Goal: Task Accomplishment & Management: Manage account settings

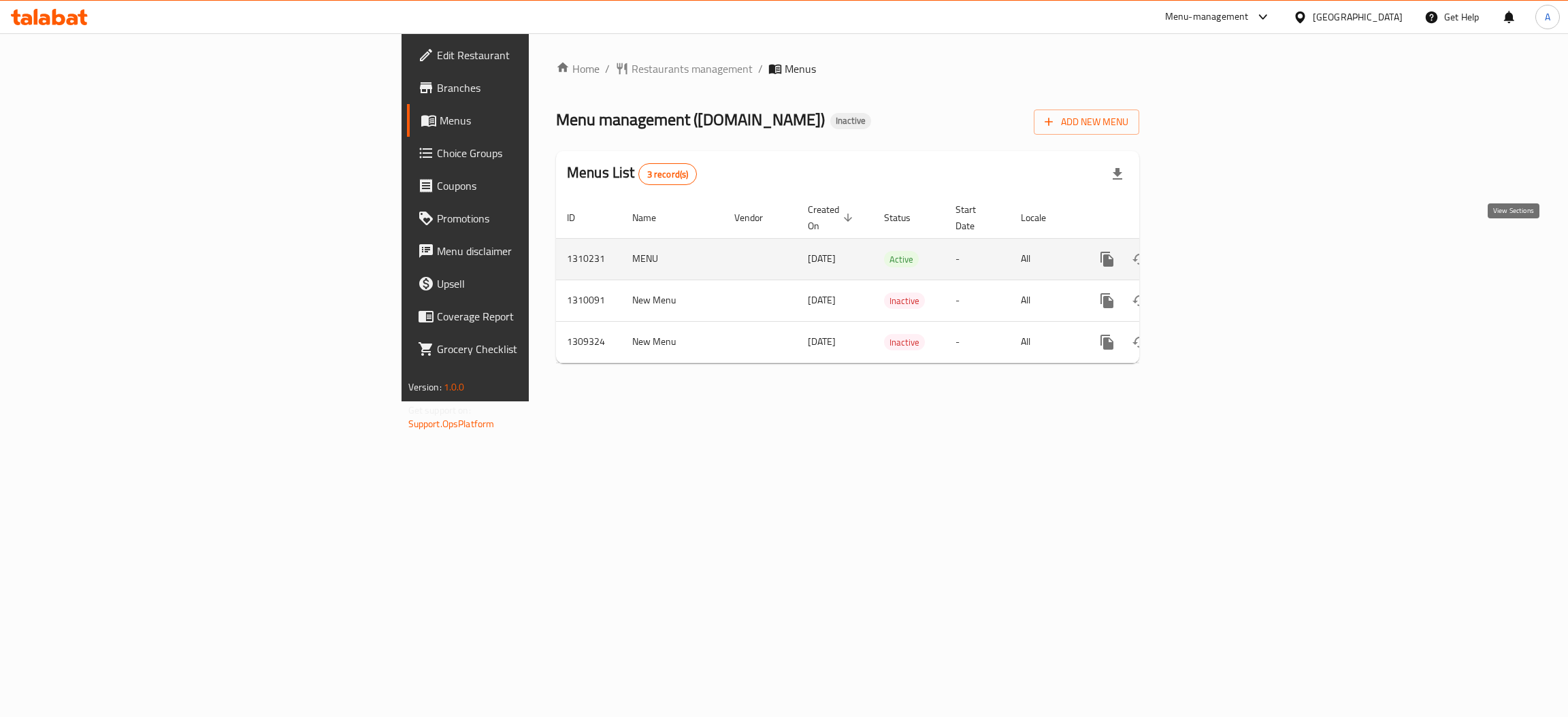
click at [1214, 251] on icon "enhanced table" at bounding box center [1205, 260] width 16 height 16
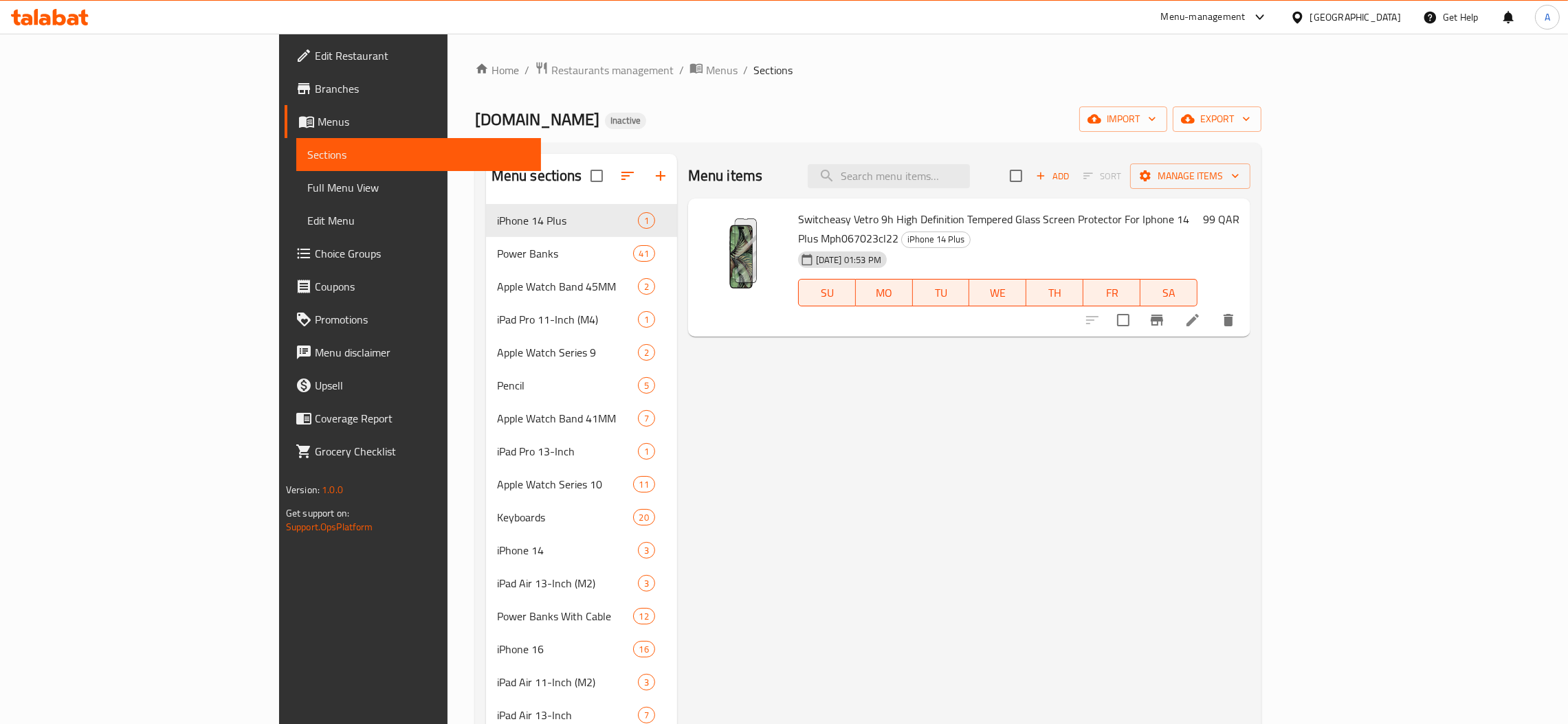
click at [307, 185] on span "Full Menu View" at bounding box center [418, 187] width 222 height 17
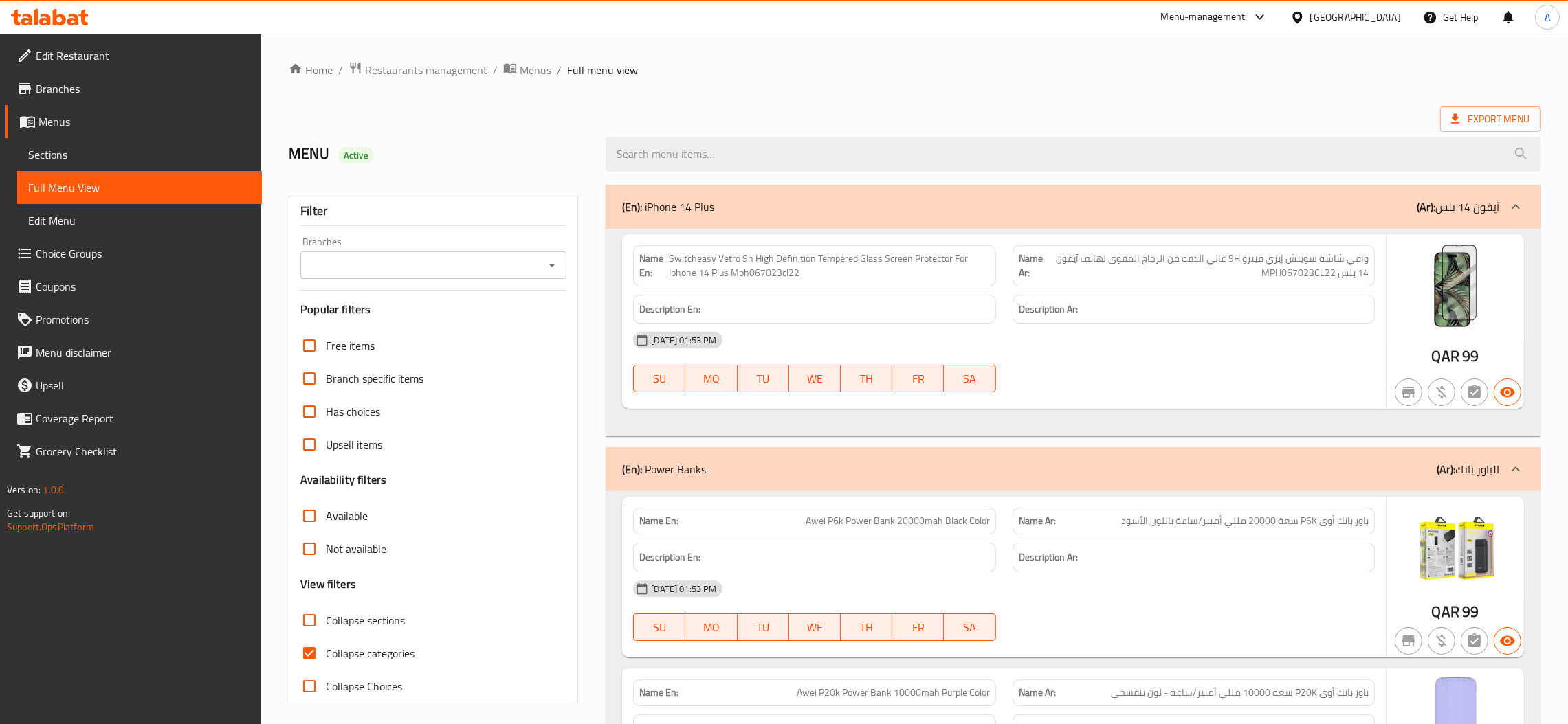
click at [907, 70] on ol "Home / Restaurants management / Menus / Full menu view" at bounding box center [914, 69] width 1252 height 17
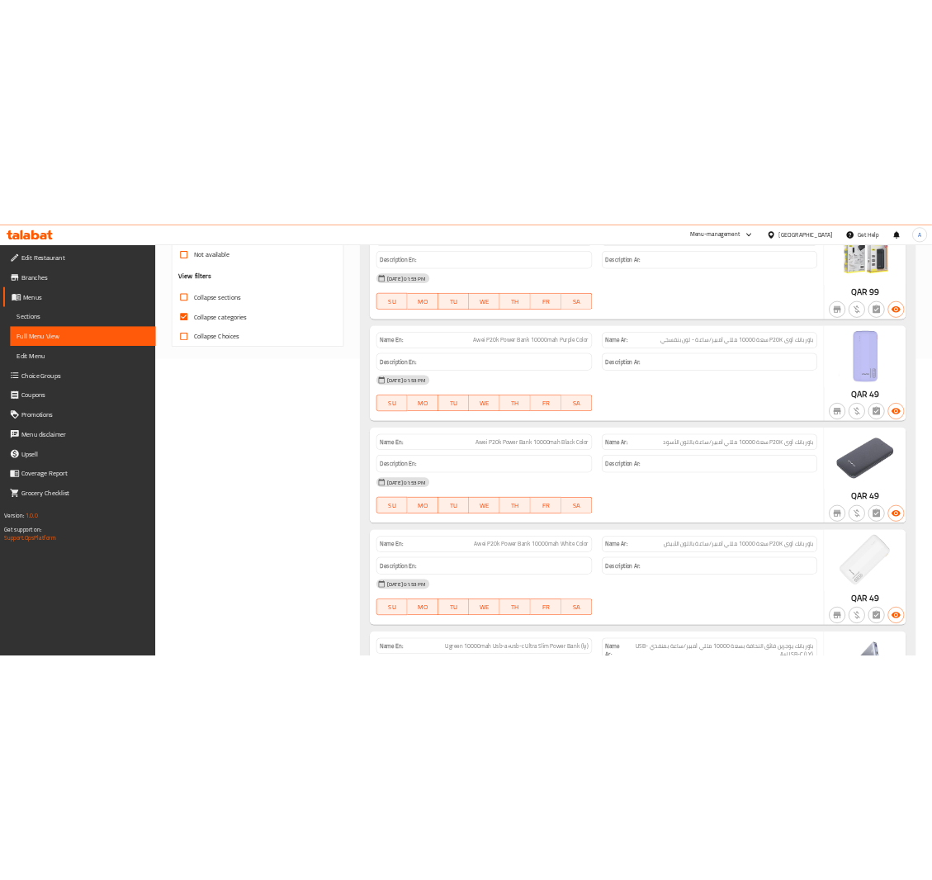
scroll to position [254, 0]
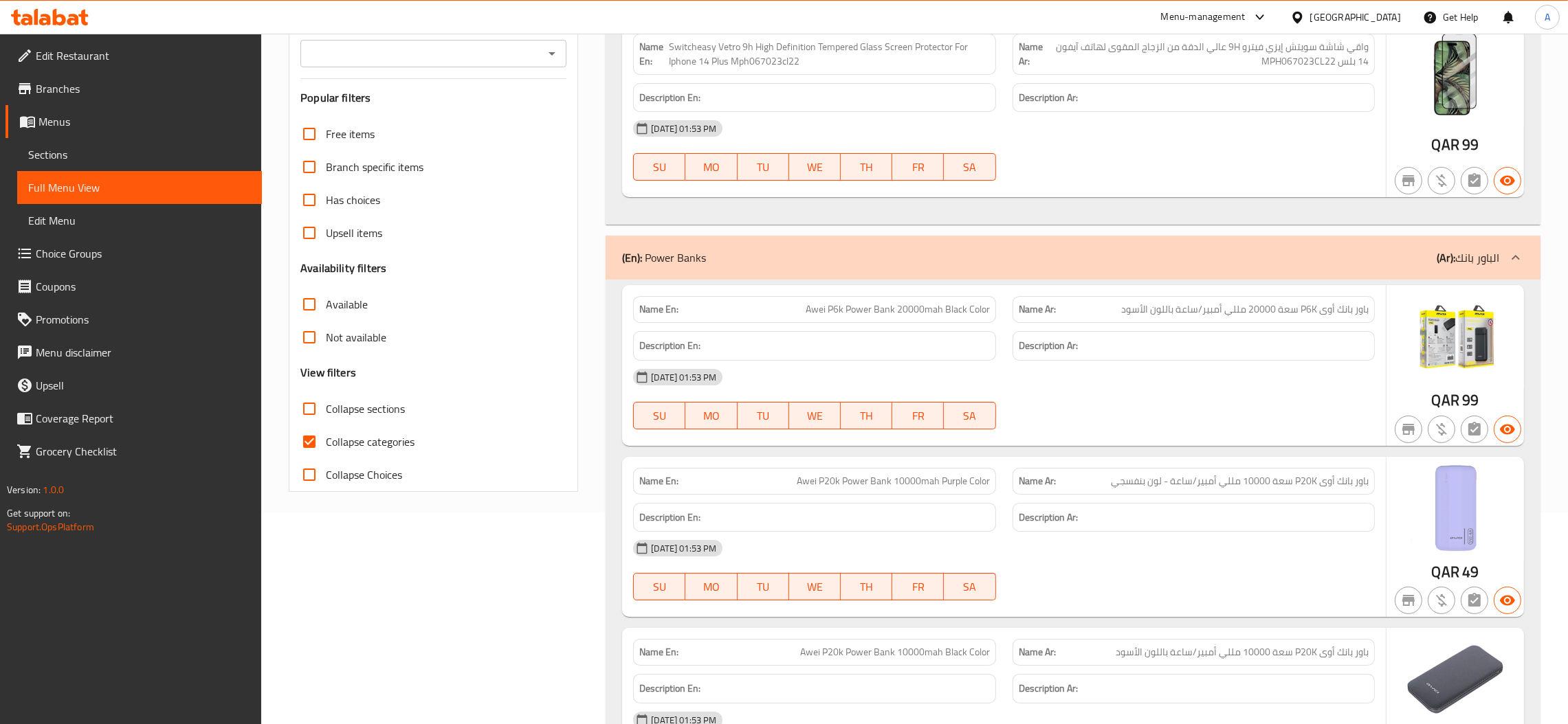
click at [875, 316] on span "Awei P6k Power Bank 20000mah Black Color" at bounding box center [897, 309] width 184 height 14
drag, startPoint x: 875, startPoint y: 316, endPoint x: 863, endPoint y: 313, distance: 12.4
click at [863, 313] on span "Awei P6k Power Bank 20000mah Black Color" at bounding box center [897, 309] width 184 height 14
click at [908, 310] on span "Awei P6k Power Bank 20000mah Black Color" at bounding box center [897, 309] width 184 height 14
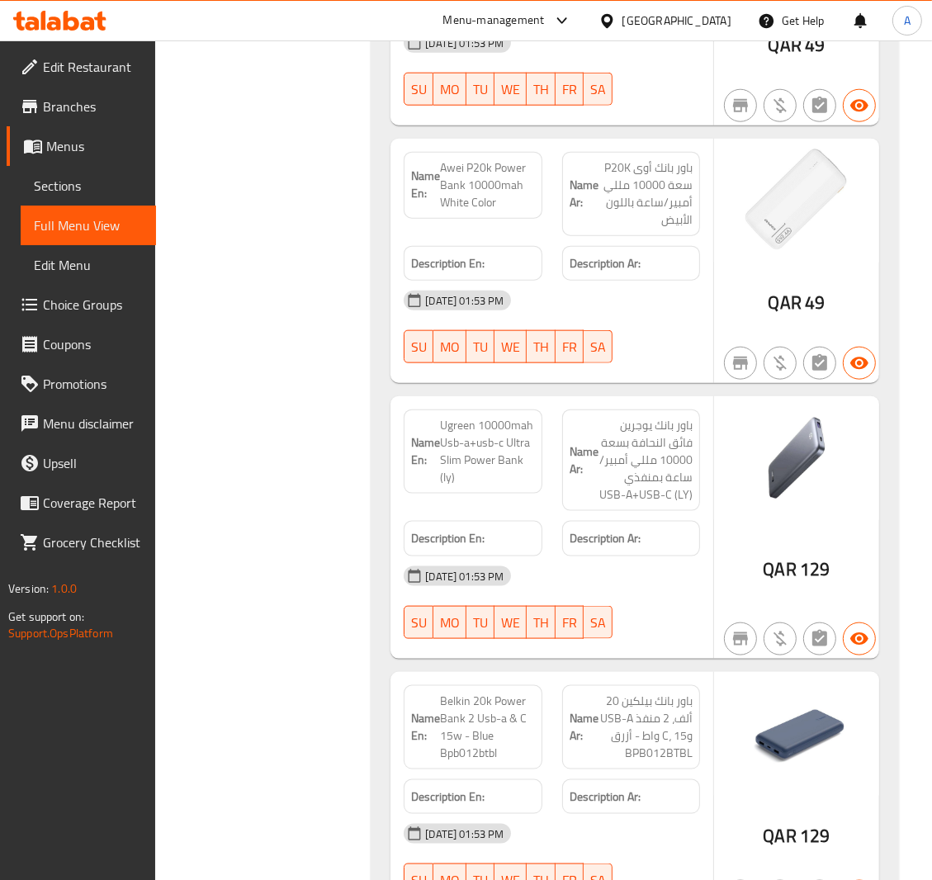
scroll to position [1368, 0]
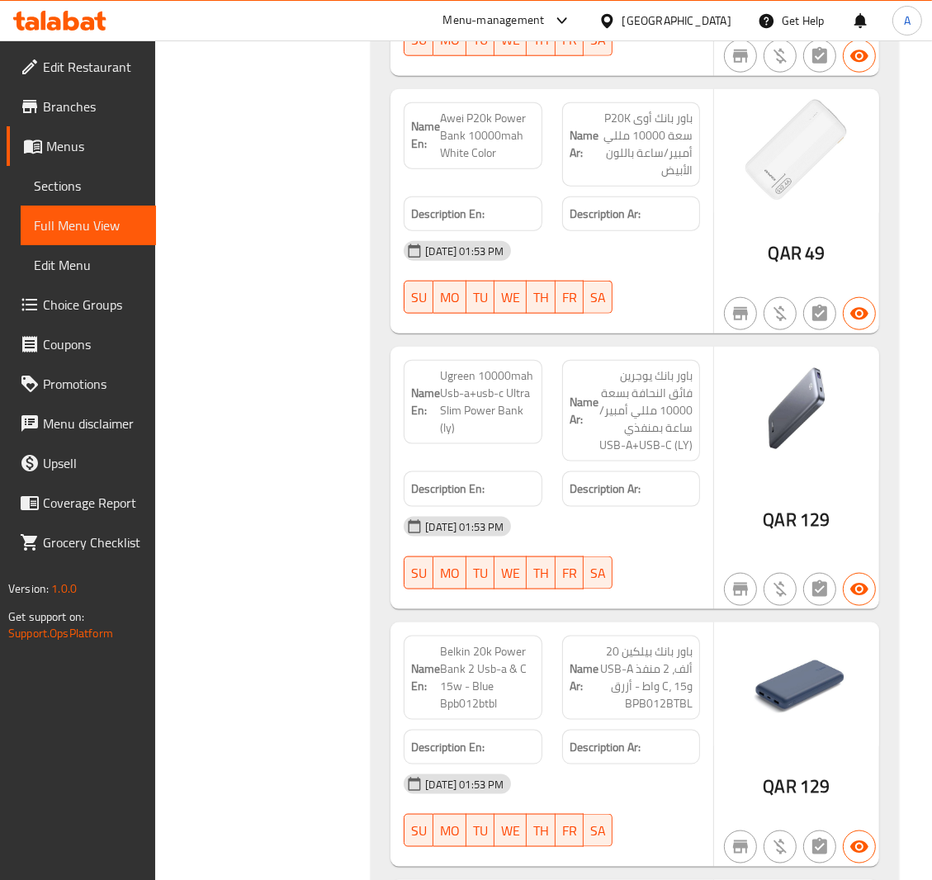
click at [506, 415] on span "Ugreen 10000mah Usb-a+usb-c Ultra Slim Power Bank (ly)" at bounding box center [487, 401] width 94 height 69
click at [502, 414] on span "Ugreen 10000mah Usb-a+usb-c Ultra Slim Power Bank (ly)" at bounding box center [487, 401] width 94 height 69
click at [523, 395] on span "Ugreen 10000mah Usb-a+usb-c Ultra Slim Power Bank (ly)" at bounding box center [487, 401] width 94 height 69
click at [457, 414] on span "Ugreen 10000mah Usb-a+usb-c Ultra Slim Power Bank (ly)" at bounding box center [487, 401] width 94 height 69
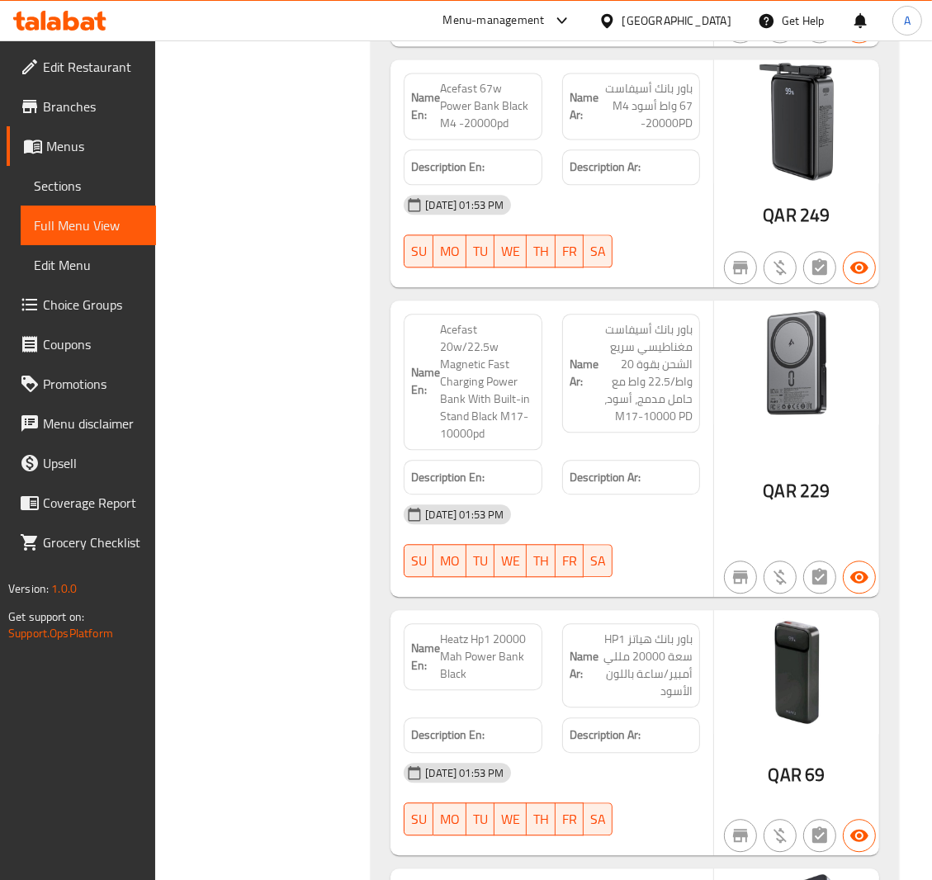
scroll to position [2775, 0]
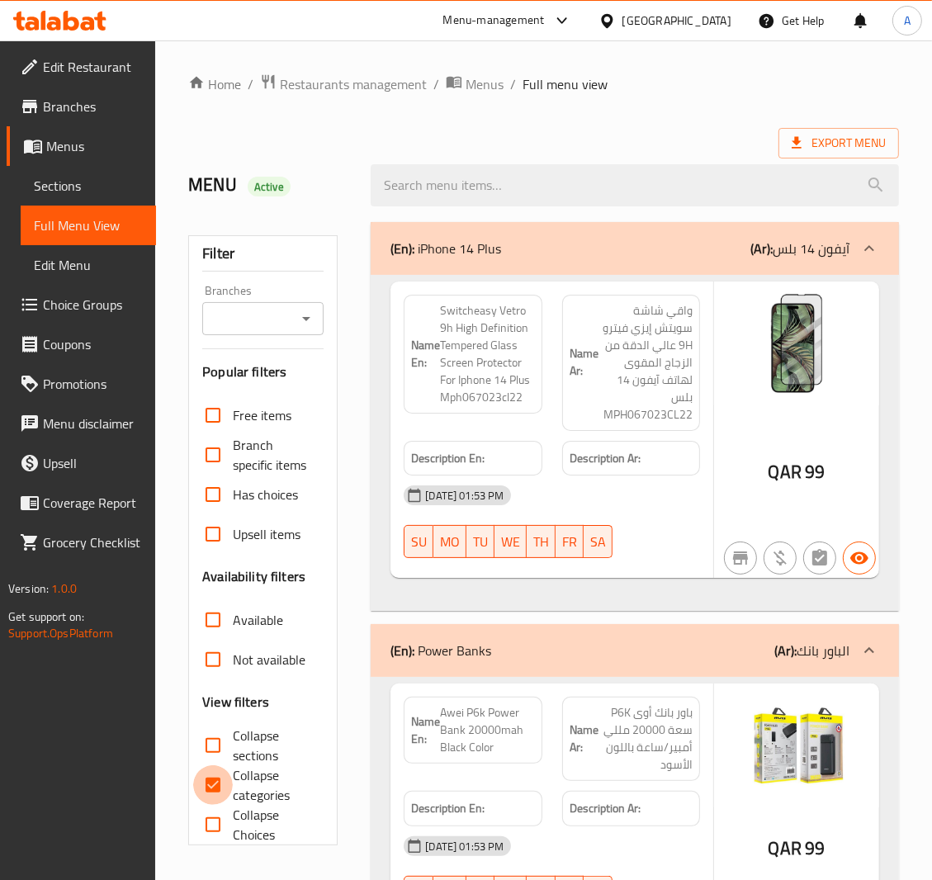
click at [211, 782] on input "Collapse categories" at bounding box center [213, 785] width 40 height 40
checkbox input "false"
click at [201, 740] on input "Collapse sections" at bounding box center [213, 746] width 40 height 40
checkbox input "true"
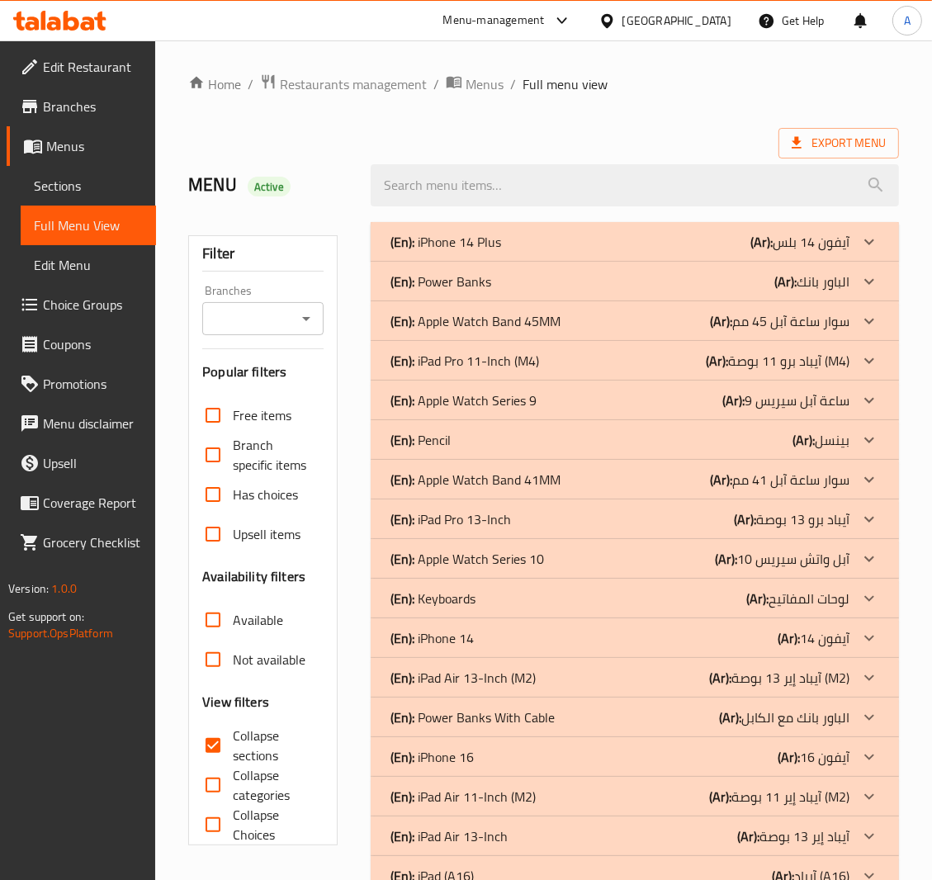
click at [655, 270] on div "(En): Power Banks (Ar): الباور بانك" at bounding box center [635, 282] width 528 height 40
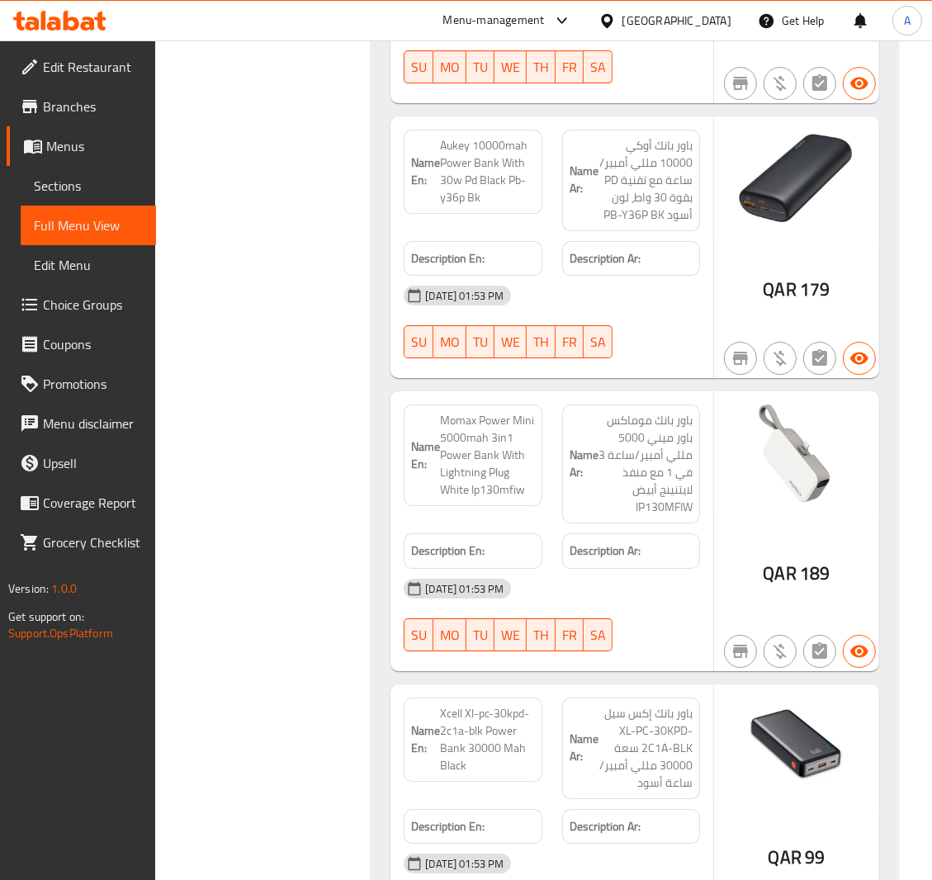
scroll to position [4044, 0]
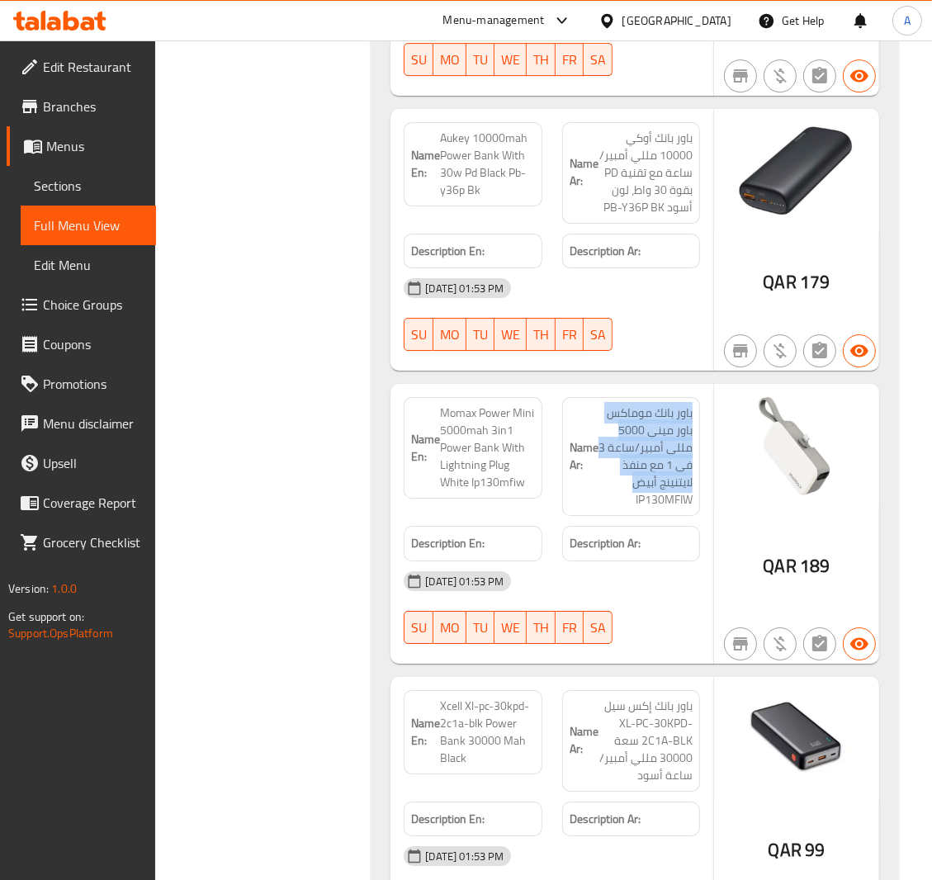
drag, startPoint x: 848, startPoint y: 503, endPoint x: 587, endPoint y: 479, distance: 262.7
click at [587, 479] on p "Name Ar: باور بانك موماكس باور ميني 5000 مللي أمبير/ساعة 3 في 1 مع منفذ لايتنين…" at bounding box center [631, 456] width 123 height 104
click at [466, 415] on span "Momax Power Mini 5000mah 3in1 Power Bank With Lightning Plug White Ip130mfiw" at bounding box center [487, 447] width 94 height 87
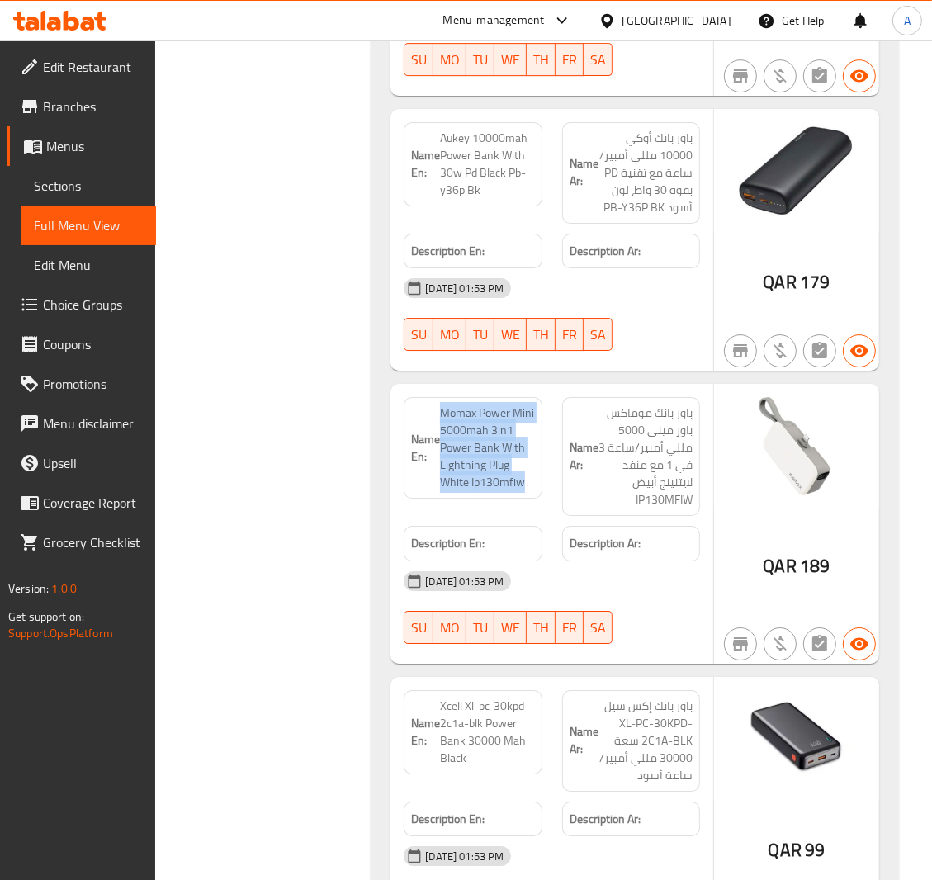
drag, startPoint x: 466, startPoint y: 415, endPoint x: 481, endPoint y: 489, distance: 75.8
click at [481, 489] on div "Name En: Momax Power Mini 5000mah 3in1 Power Bank With Lightning Plug White Ip1…" at bounding box center [473, 448] width 138 height 102
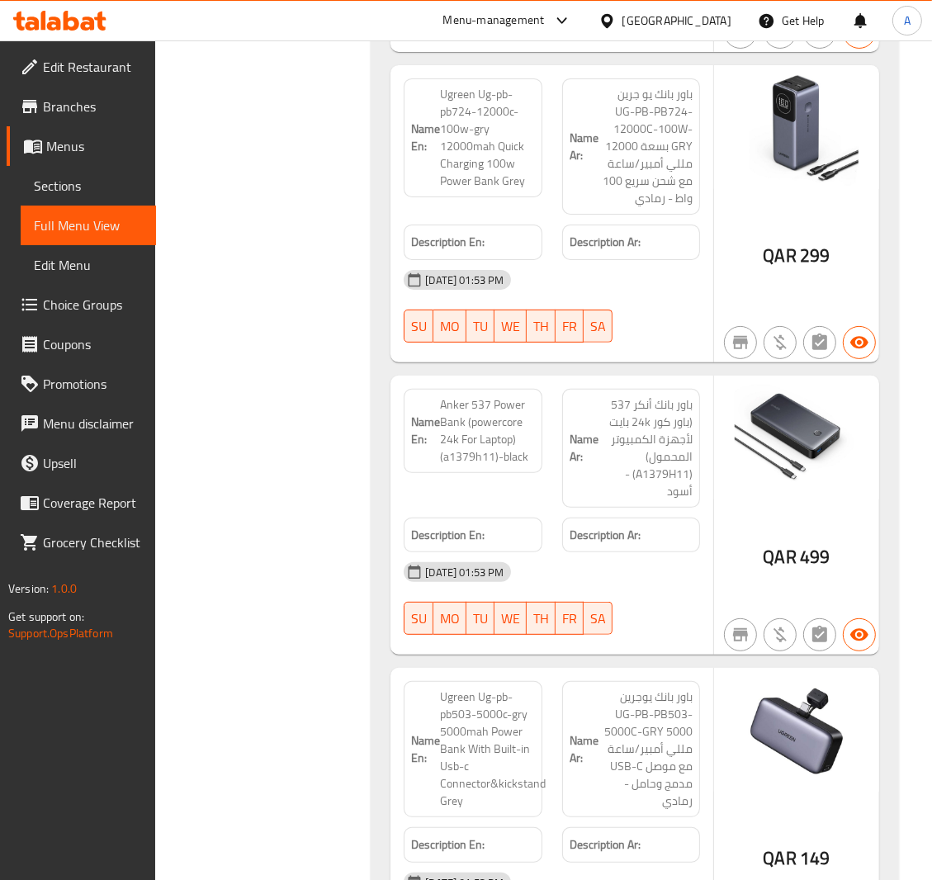
scroll to position [4930, 0]
drag, startPoint x: 483, startPoint y: 465, endPoint x: 471, endPoint y: 494, distance: 31.1
click at [471, 494] on div "Name En: Anker 537 Power Bank (powercore 24k For Laptop) (a1379h11)-black" at bounding box center [473, 449] width 158 height 139
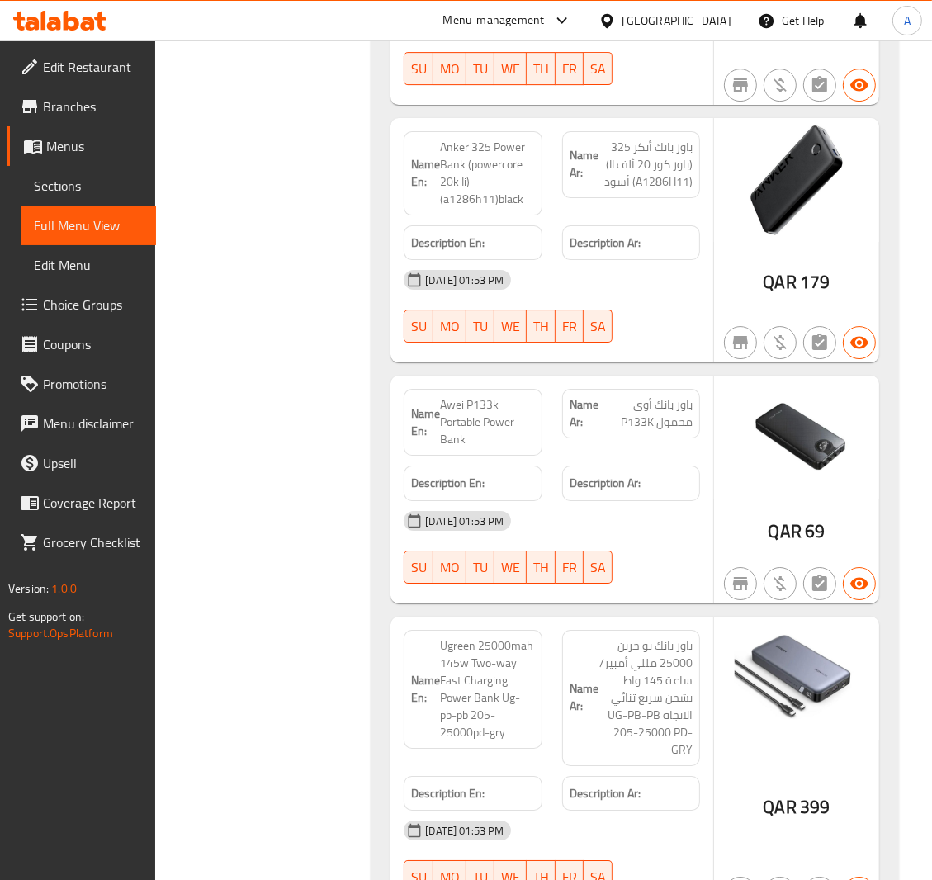
scroll to position [8700, 0]
drag, startPoint x: 692, startPoint y: 168, endPoint x: 610, endPoint y: 167, distance: 82.5
click at [610, 167] on div "Name Ar: باور بانك أنكر 325 (باور كور 20 ألف II) (A1286H11) أسود" at bounding box center [631, 163] width 138 height 67
copy span "(باور كور 20 ألف II"
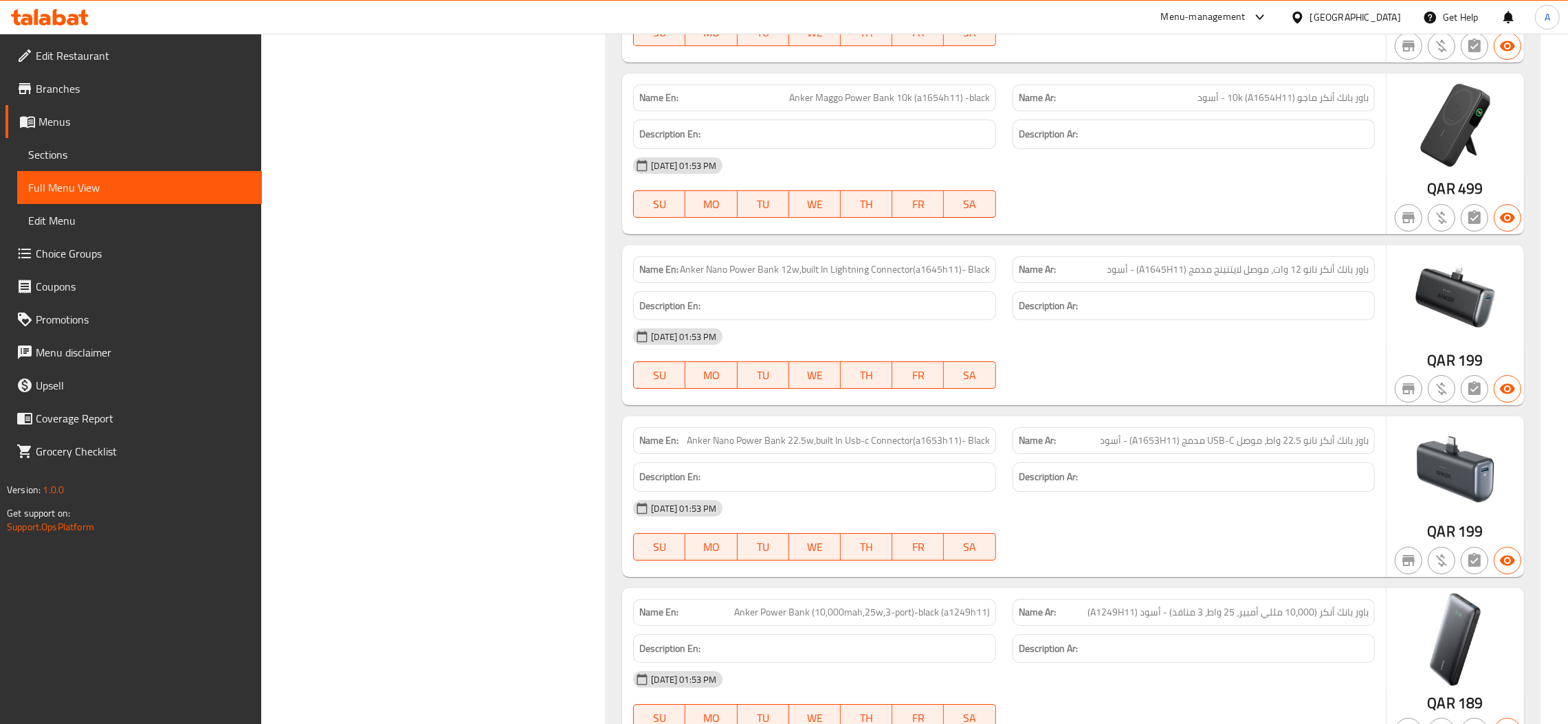
scroll to position [6774, 0]
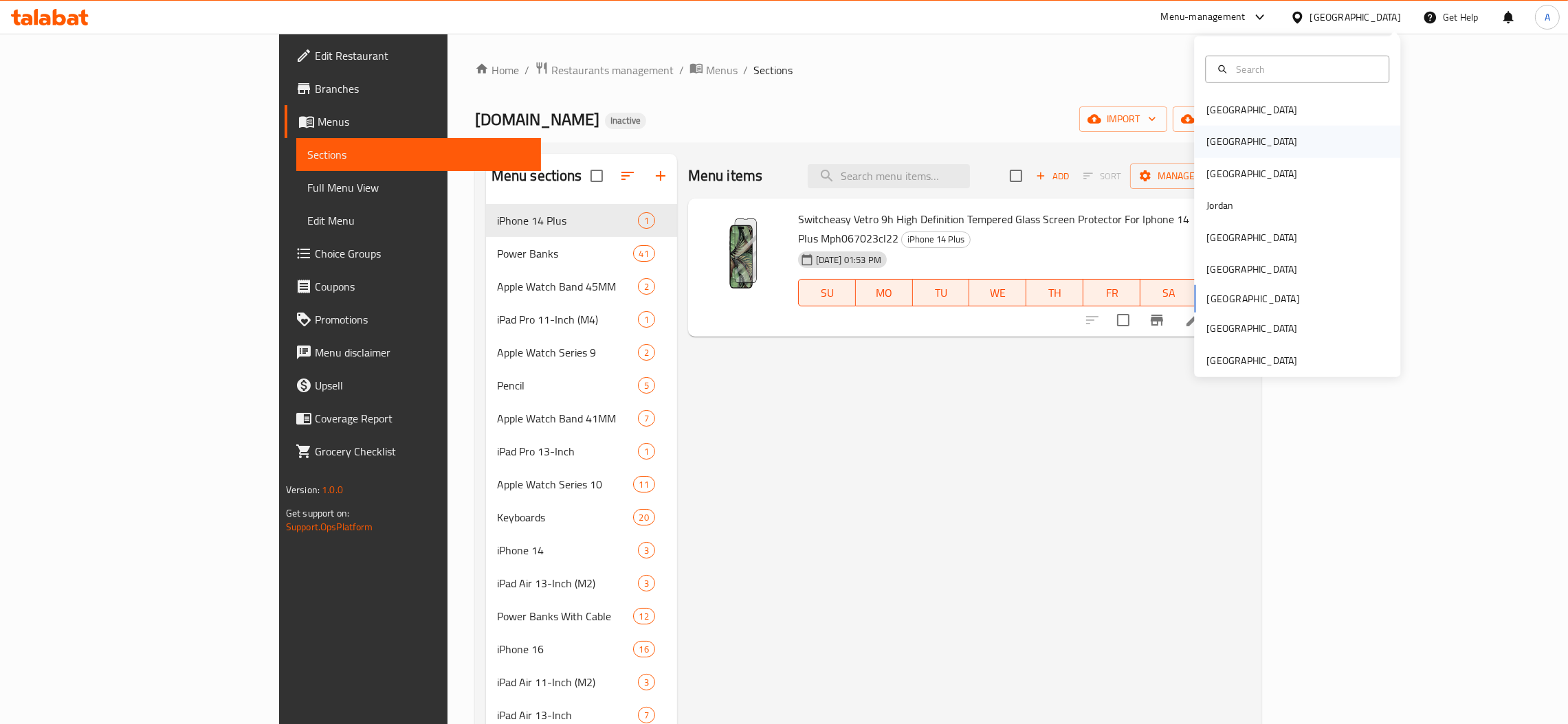
click at [1218, 138] on div "Egypt" at bounding box center [1251, 141] width 112 height 32
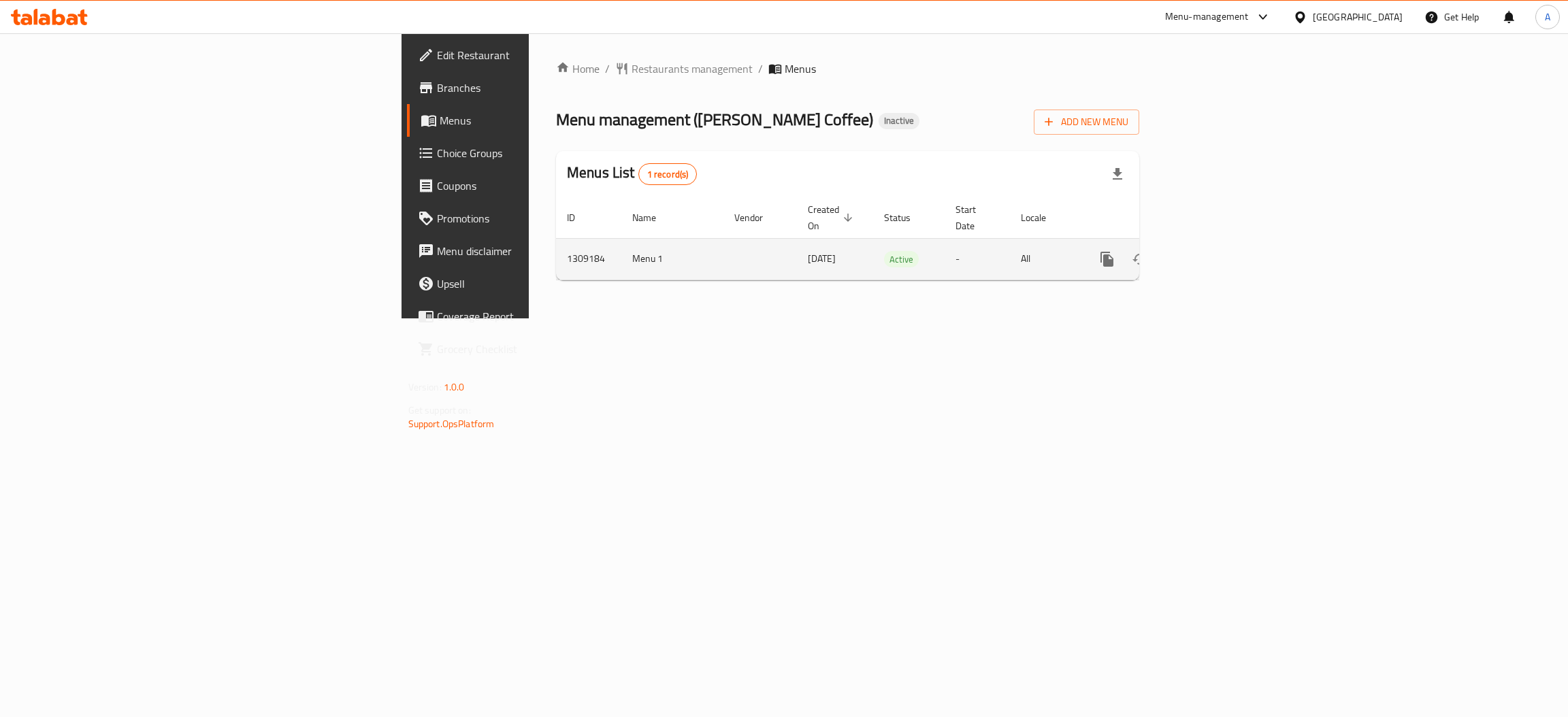
click at [1211, 253] on icon "enhanced table" at bounding box center [1204, 259] width 12 height 12
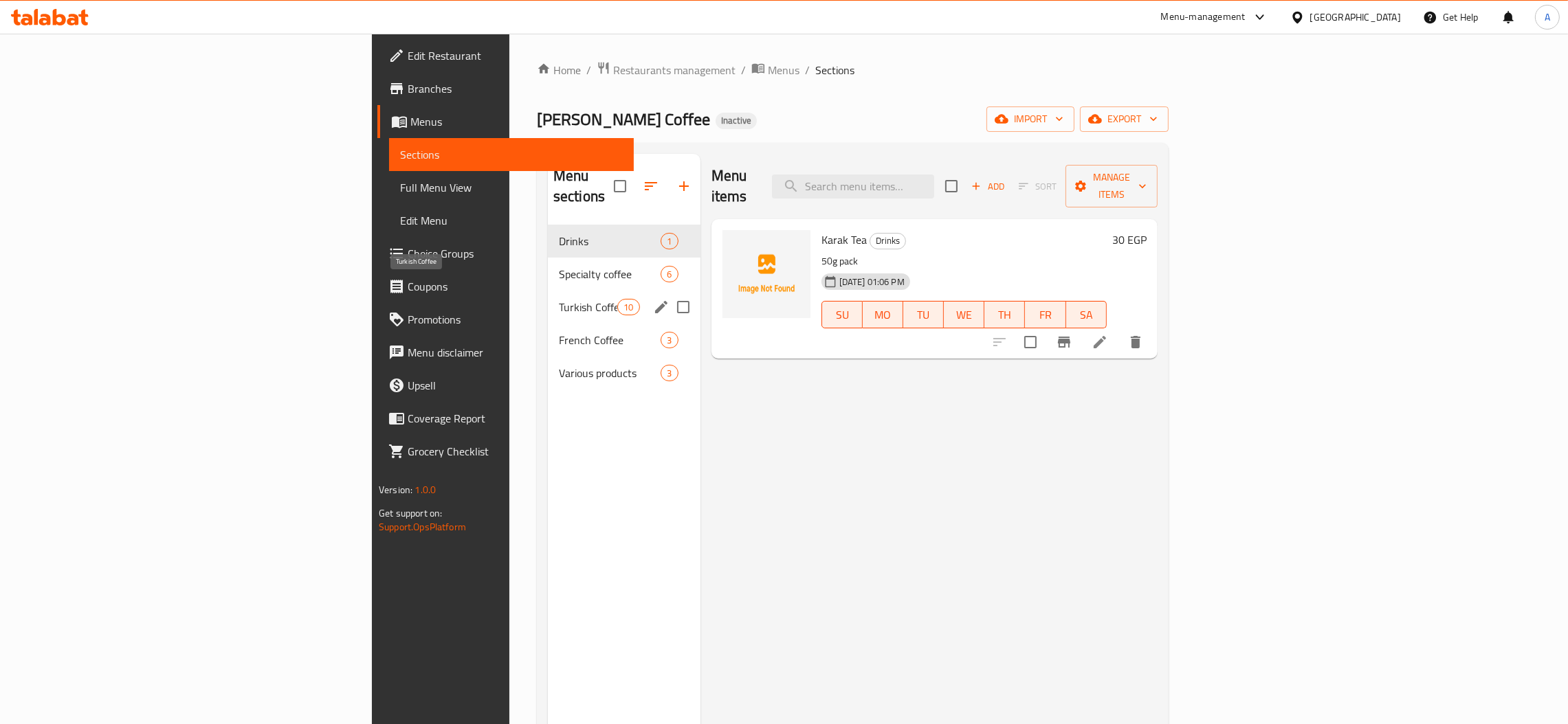
click at [559, 299] on span "Turkish Coffee" at bounding box center [588, 307] width 58 height 17
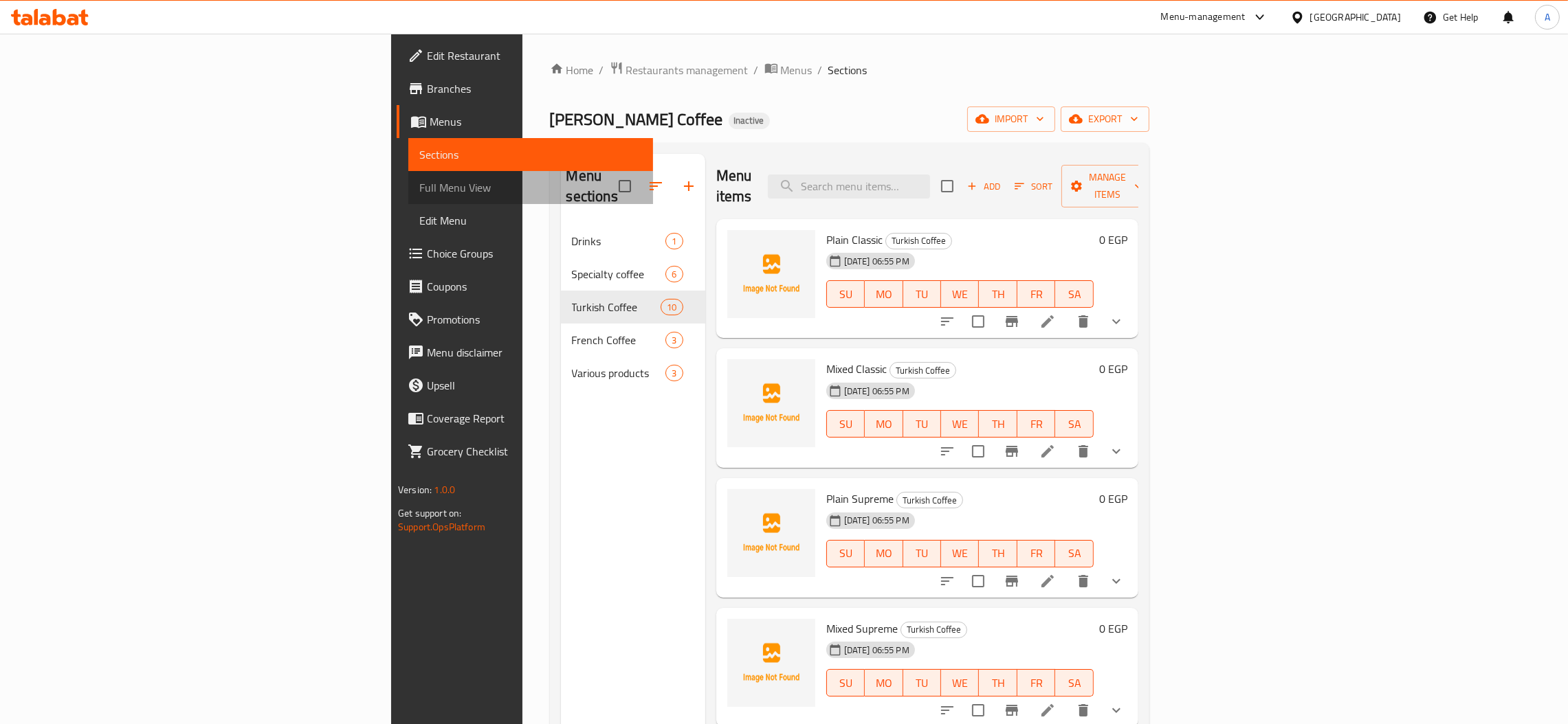
click at [419, 183] on span "Full Menu View" at bounding box center [530, 187] width 222 height 17
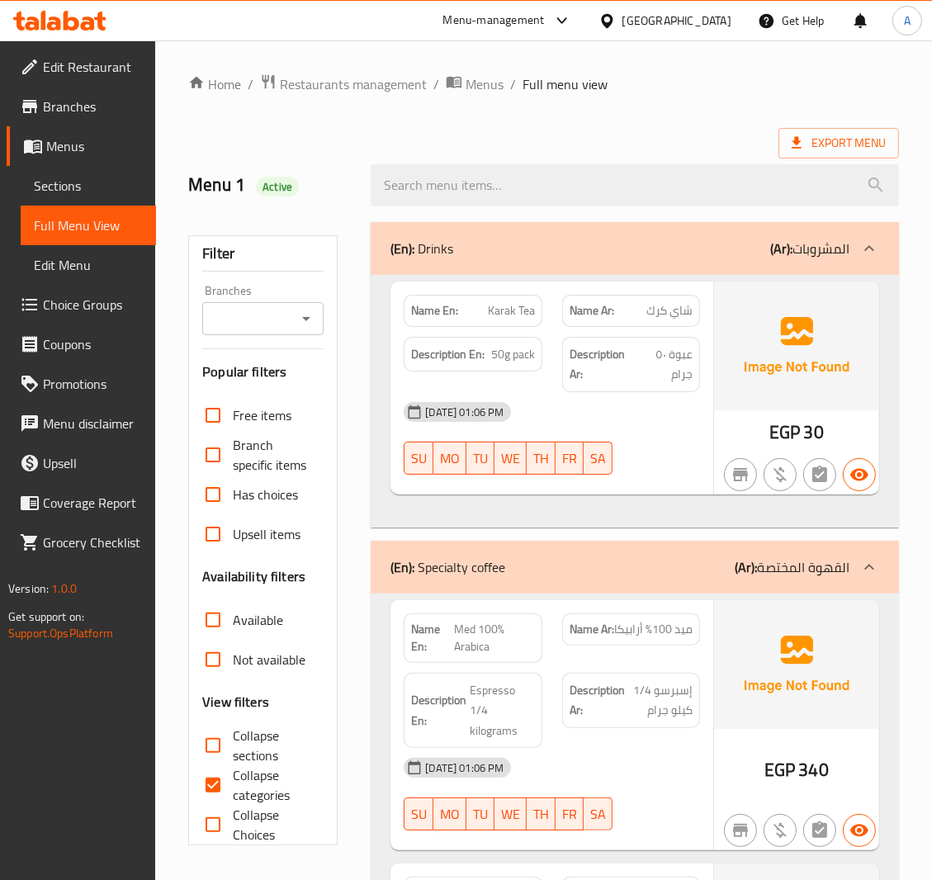
click at [209, 780] on input "Collapse categories" at bounding box center [213, 785] width 40 height 40
checkbox input "false"
click at [211, 740] on input "Collapse sections" at bounding box center [213, 746] width 40 height 40
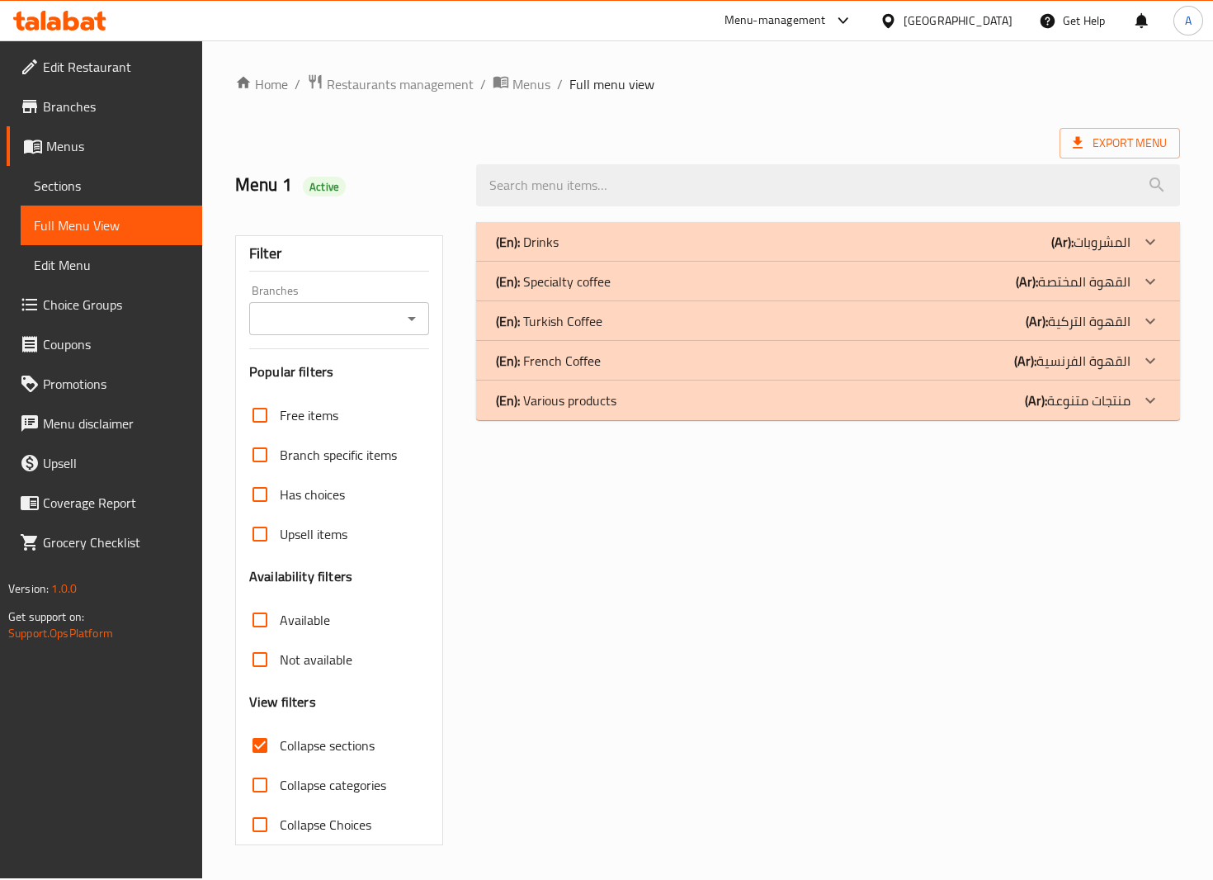
click at [628, 324] on div "(En): Turkish Coffee (Ar): القهوة التركية" at bounding box center [813, 321] width 635 height 20
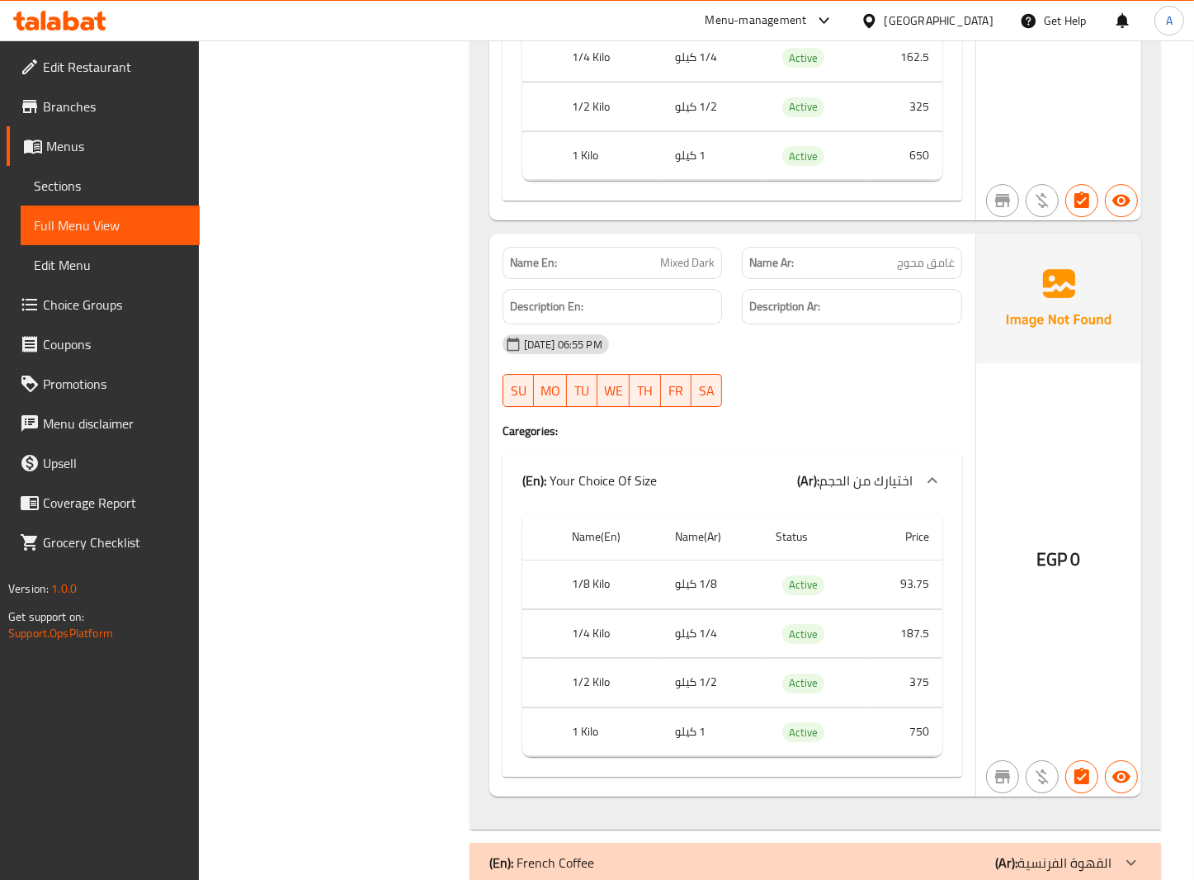
scroll to position [5412, 0]
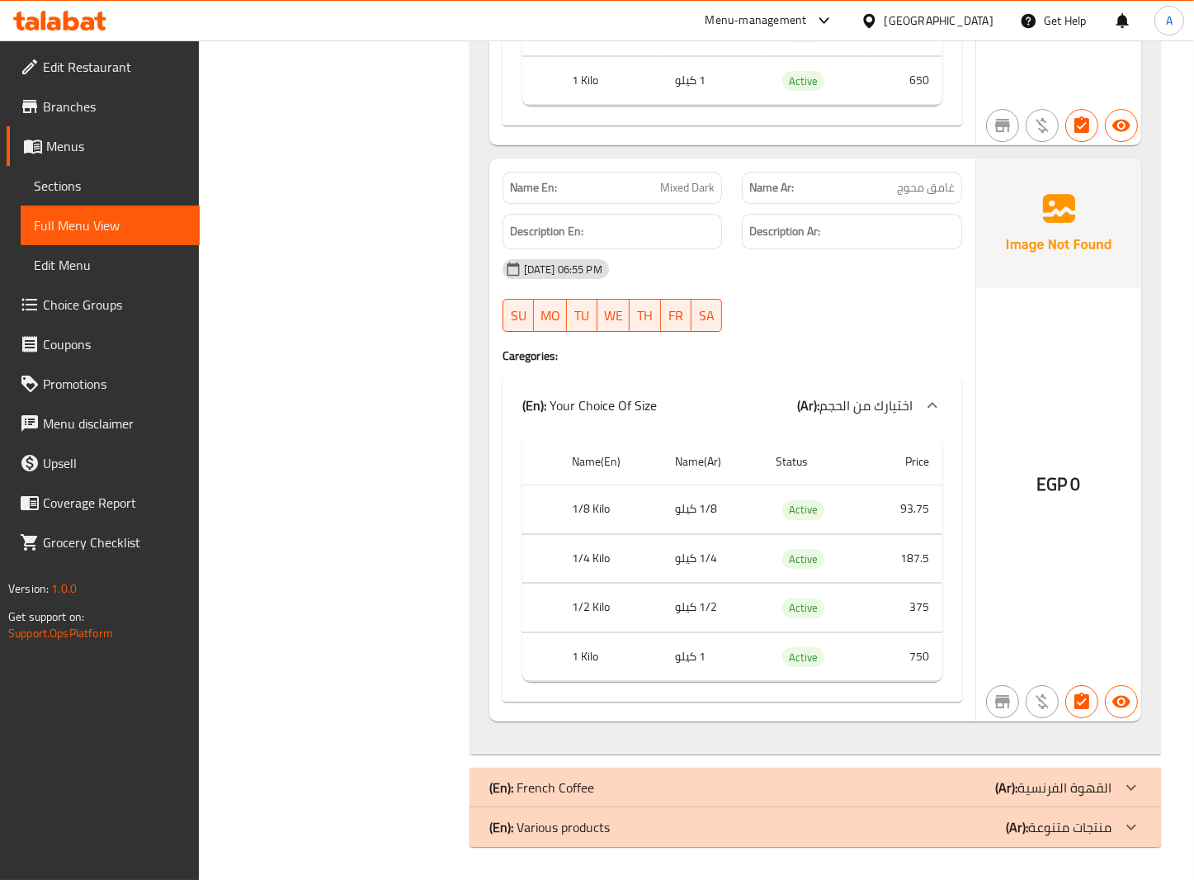
click at [648, 775] on div "(En): French Coffee (Ar): القهوة الفرنسية" at bounding box center [816, 788] width 692 height 40
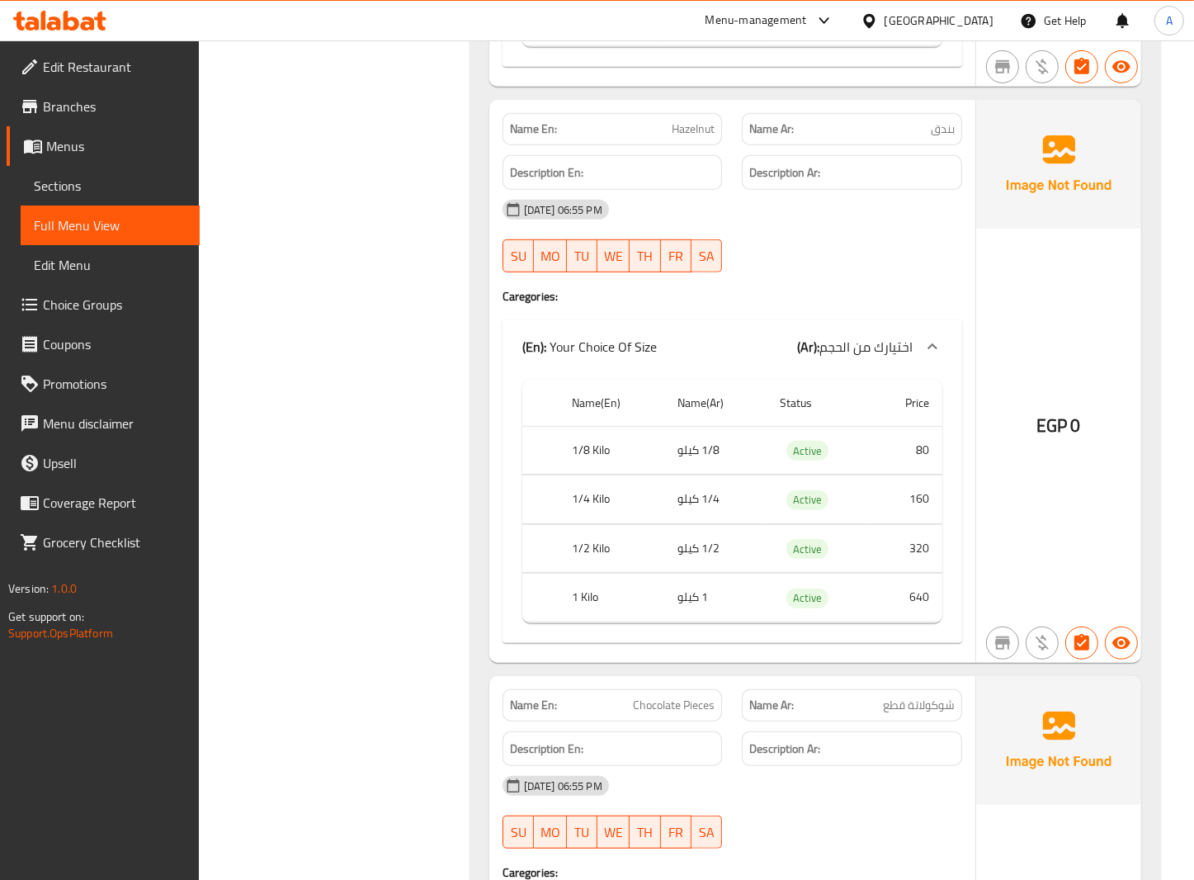
scroll to position [7196, 0]
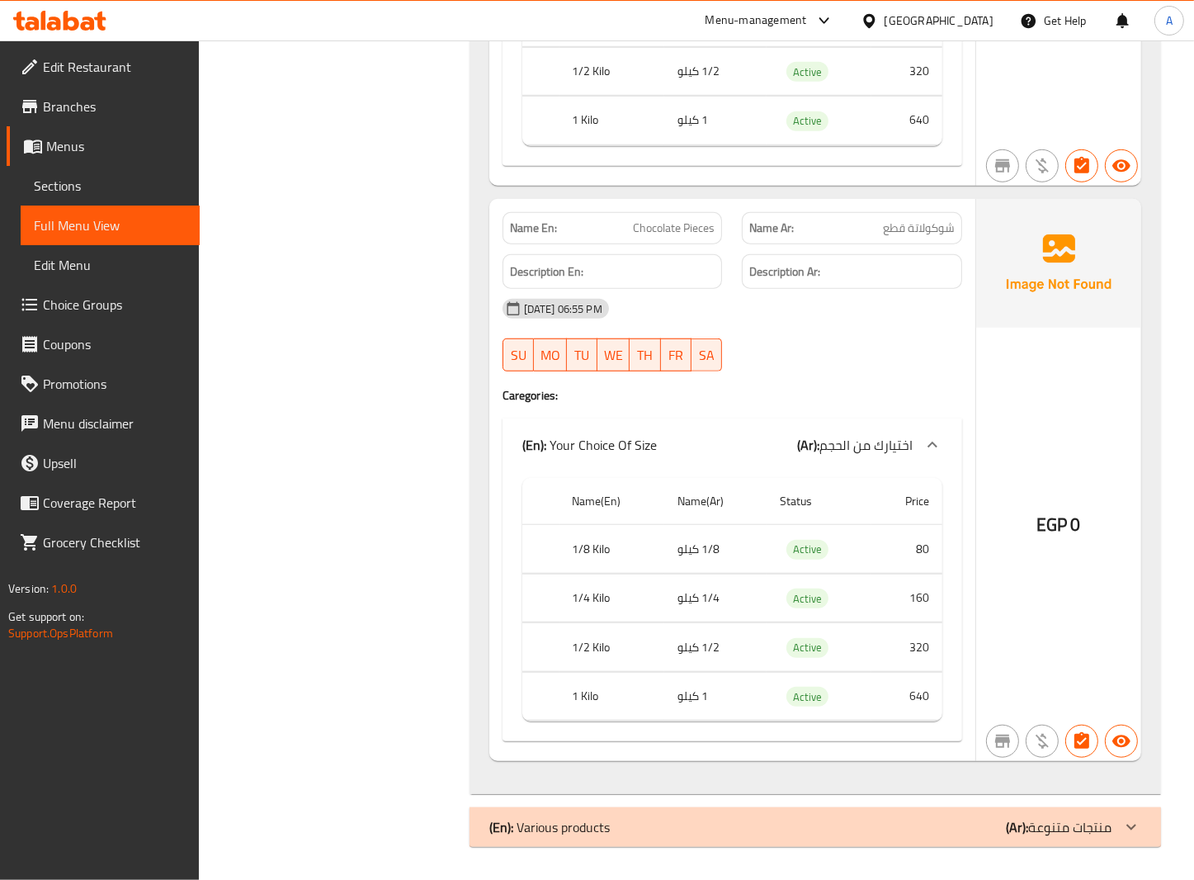
click at [999, 819] on div "(En): Various products (Ar): منتجات متنوعة" at bounding box center [800, 827] width 622 height 20
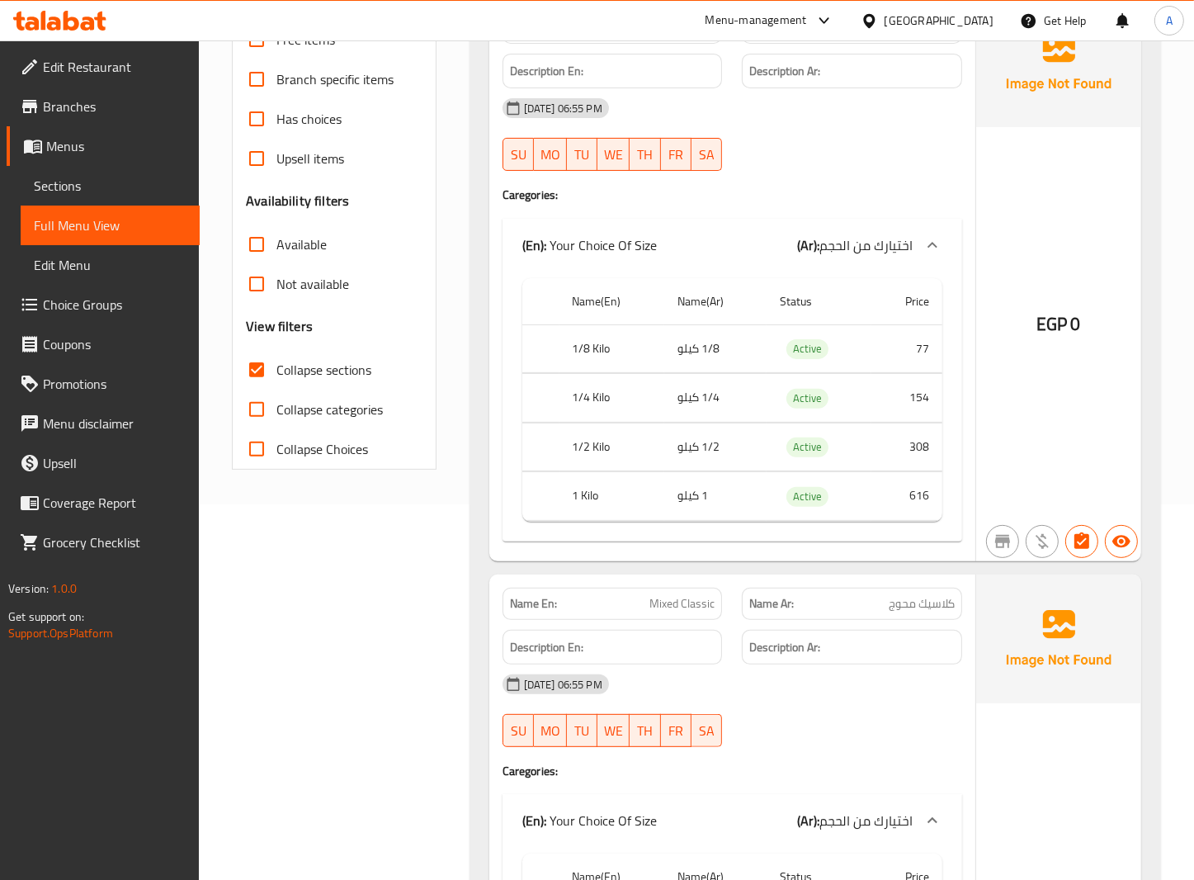
scroll to position [16, 0]
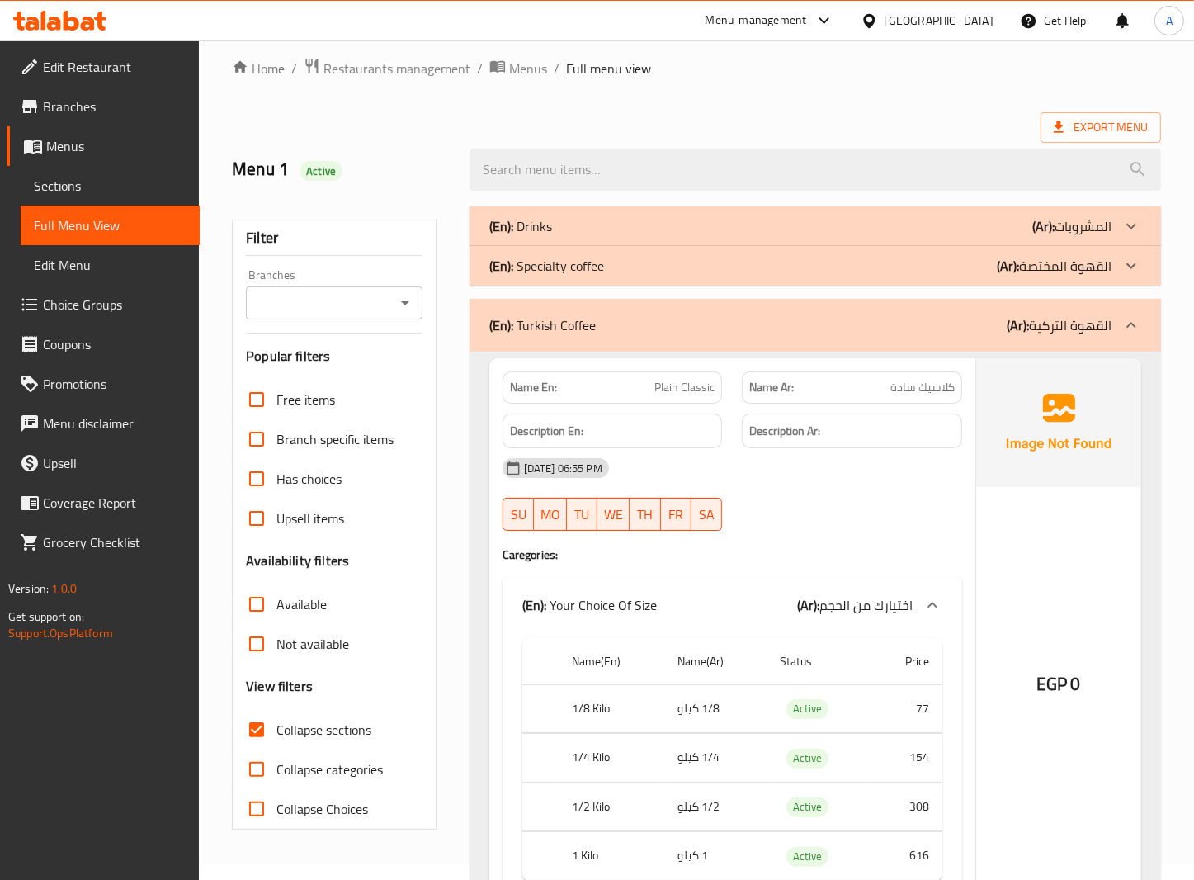
click at [280, 732] on span "Collapse sections" at bounding box center [323, 730] width 95 height 20
click at [276, 732] on input "Collapse sections" at bounding box center [257, 730] width 40 height 40
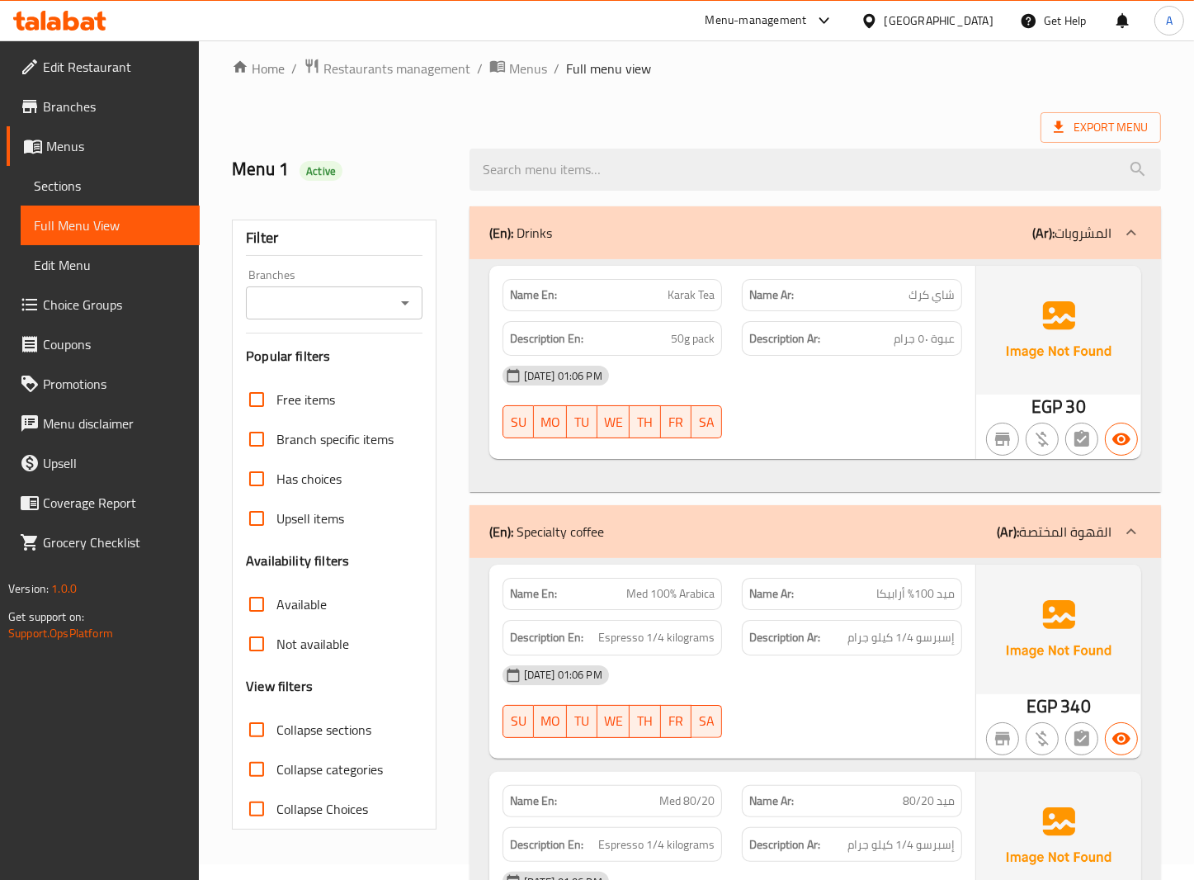
click at [281, 732] on span "Collapse sections" at bounding box center [323, 730] width 95 height 20
click at [276, 732] on input "Collapse sections" at bounding box center [257, 730] width 40 height 40
checkbox input "true"
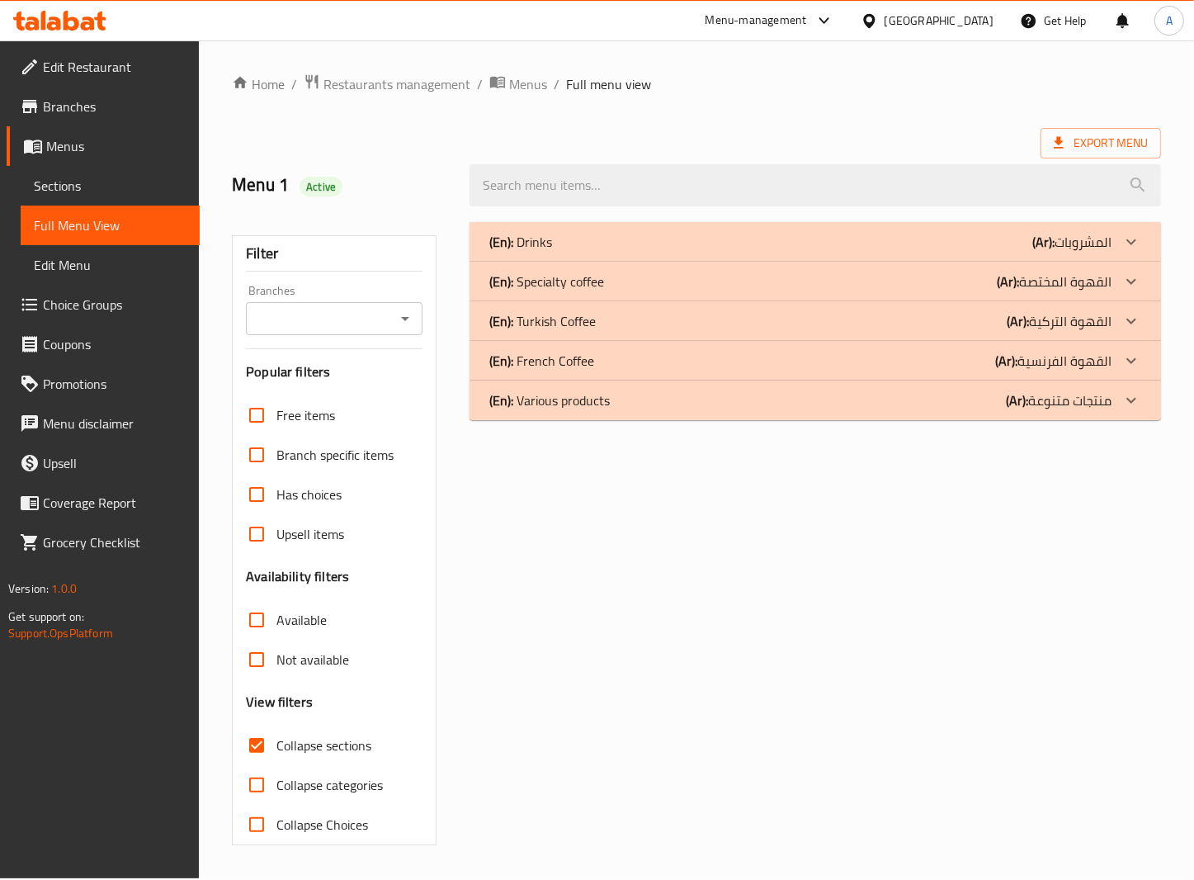
scroll to position [0, 0]
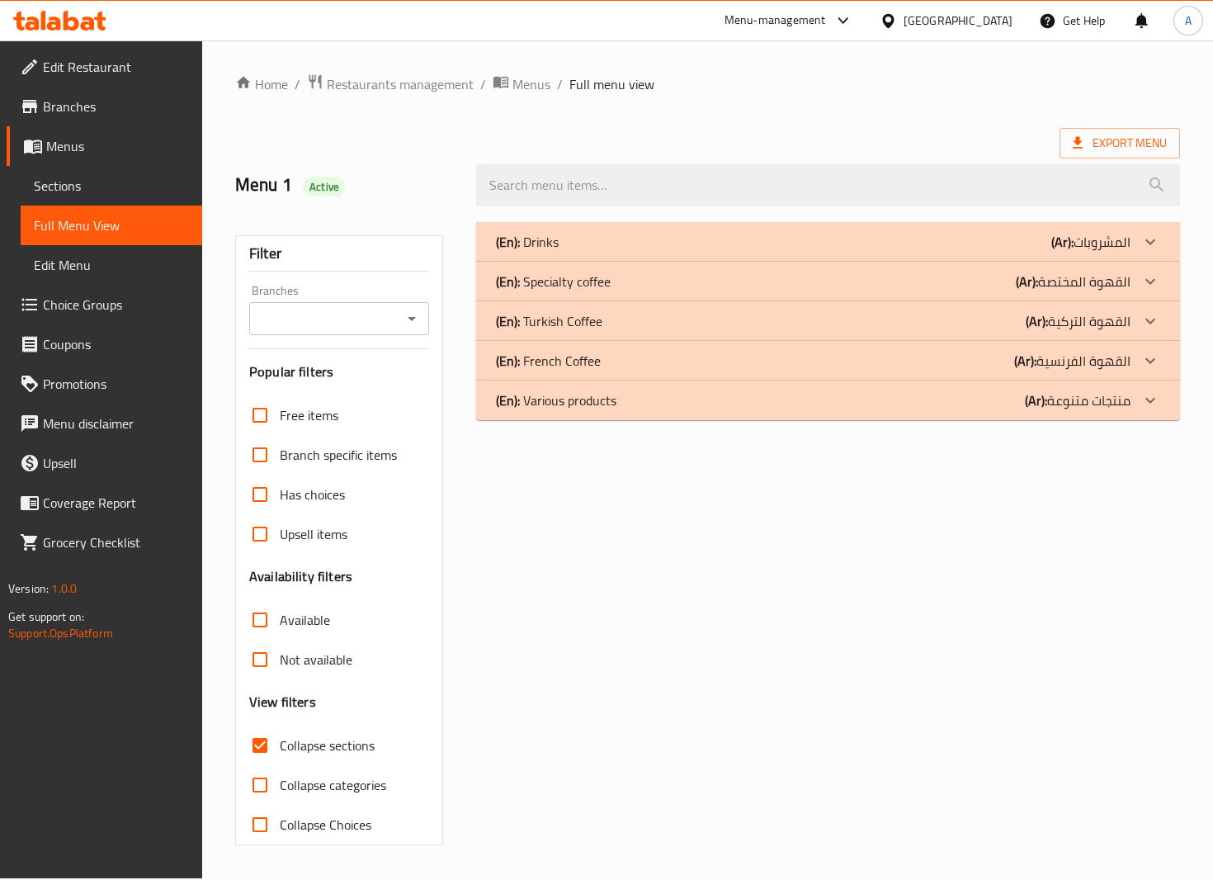
click at [727, 409] on div "(En): Various products (Ar): منتجات متنوعة" at bounding box center [813, 400] width 635 height 20
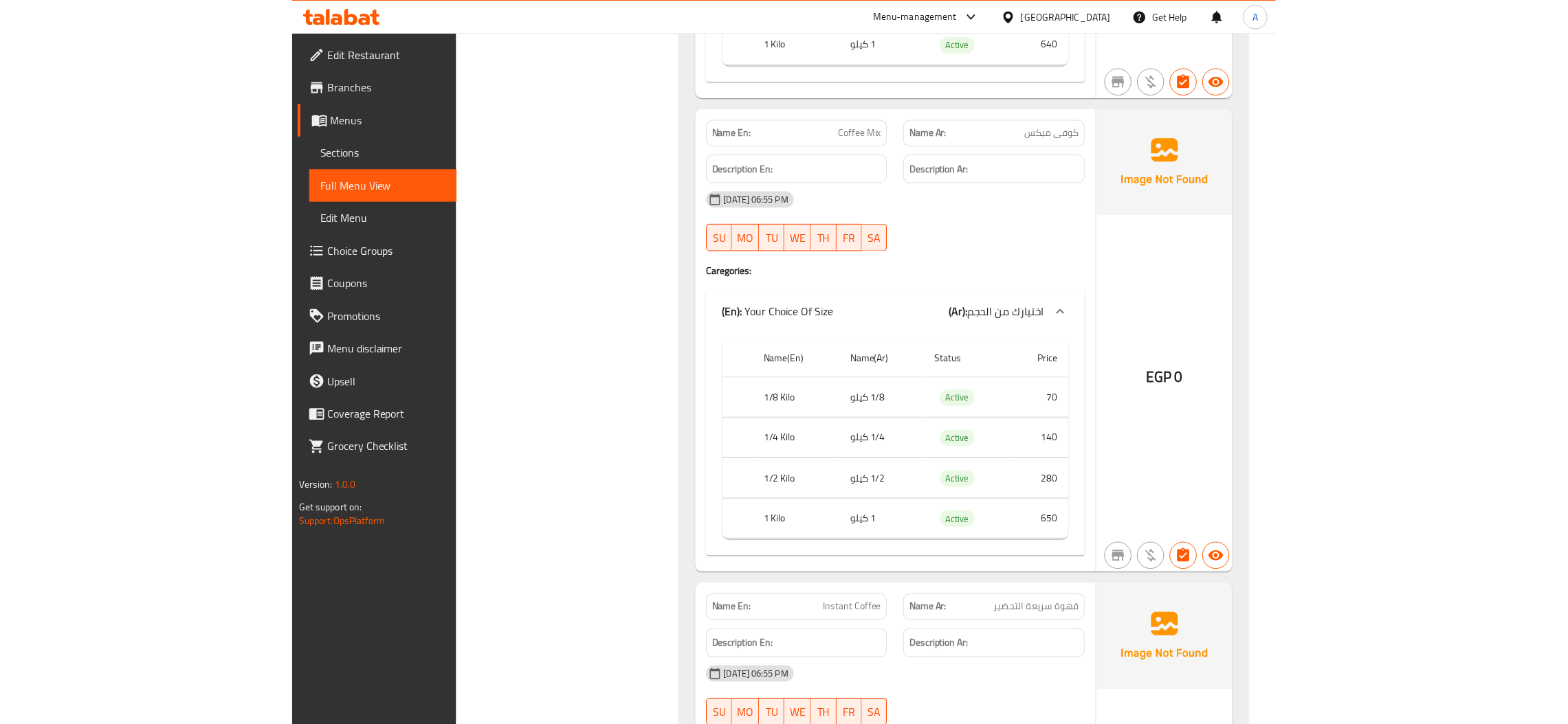
scroll to position [745, 0]
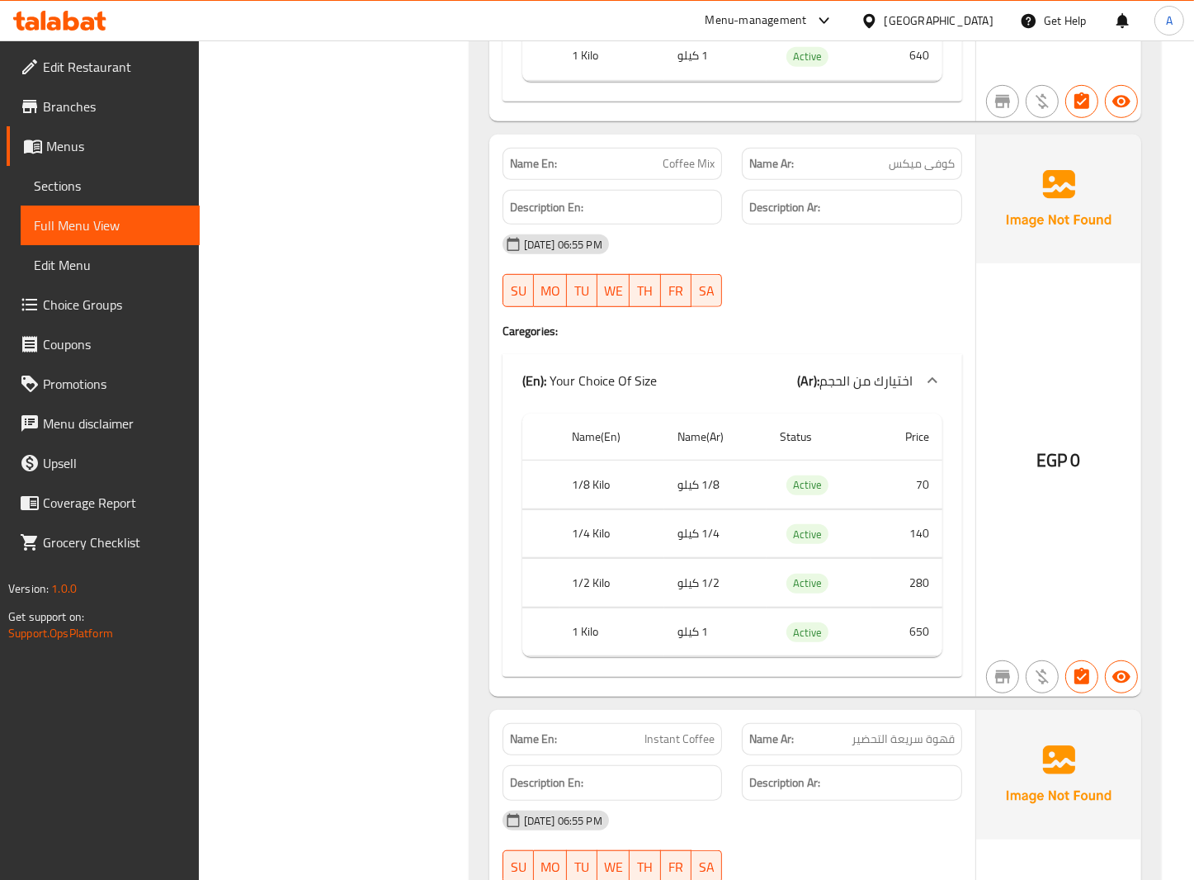
click at [840, 488] on td "Active" at bounding box center [820, 485] width 106 height 49
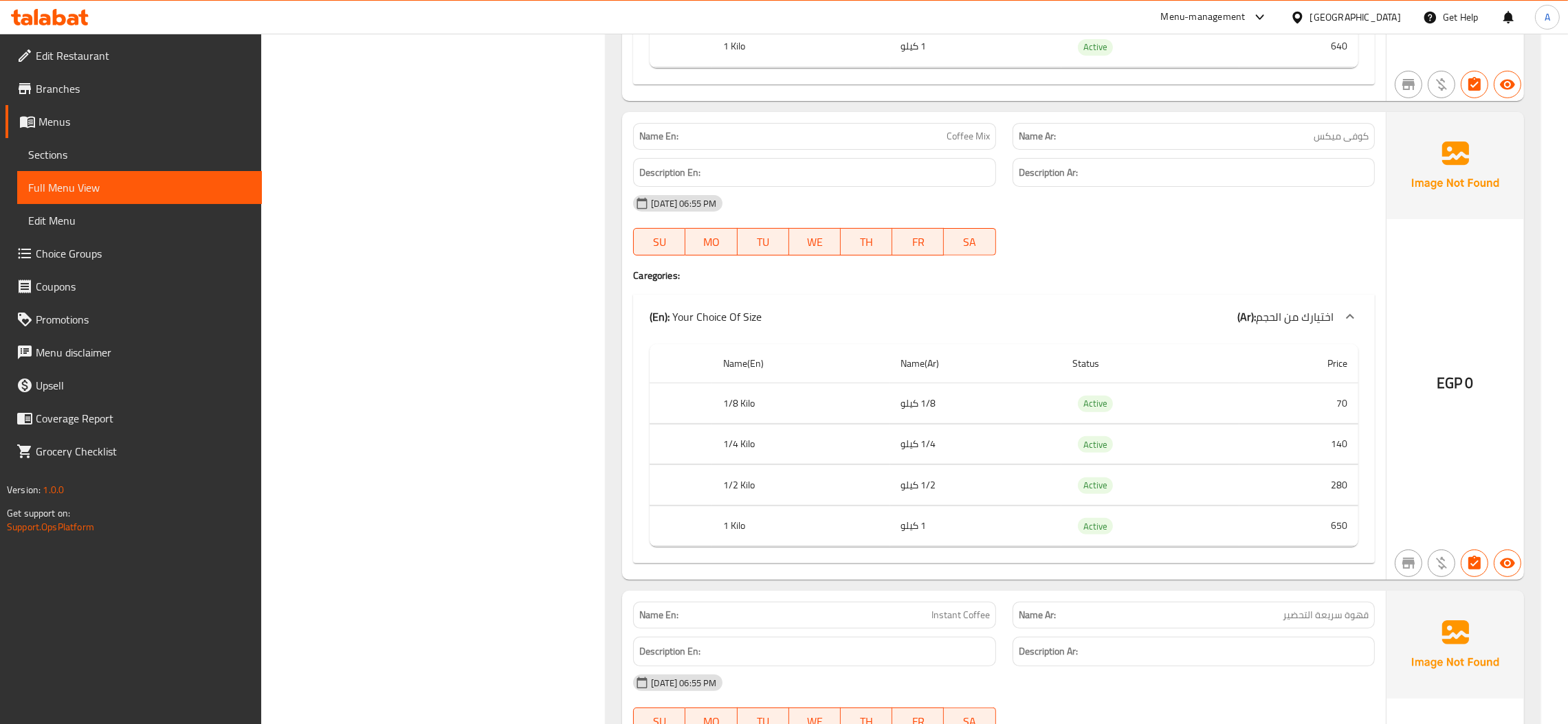
click at [1310, 12] on div at bounding box center [1300, 17] width 20 height 15
click at [1310, 14] on div at bounding box center [1300, 17] width 20 height 15
click at [1383, 17] on div "Egypt" at bounding box center [1355, 17] width 91 height 15
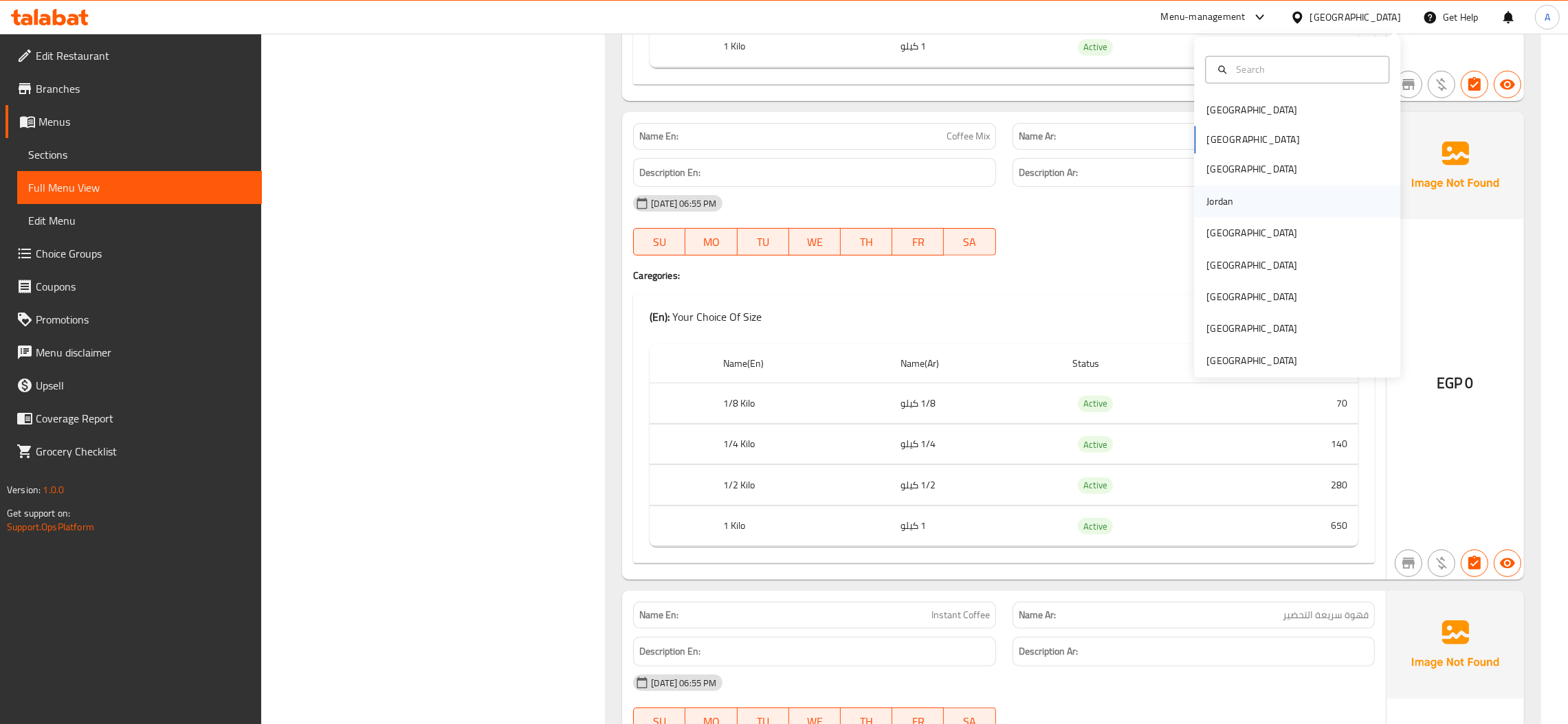
click at [1228, 201] on div "Jordan" at bounding box center [1297, 201] width 207 height 32
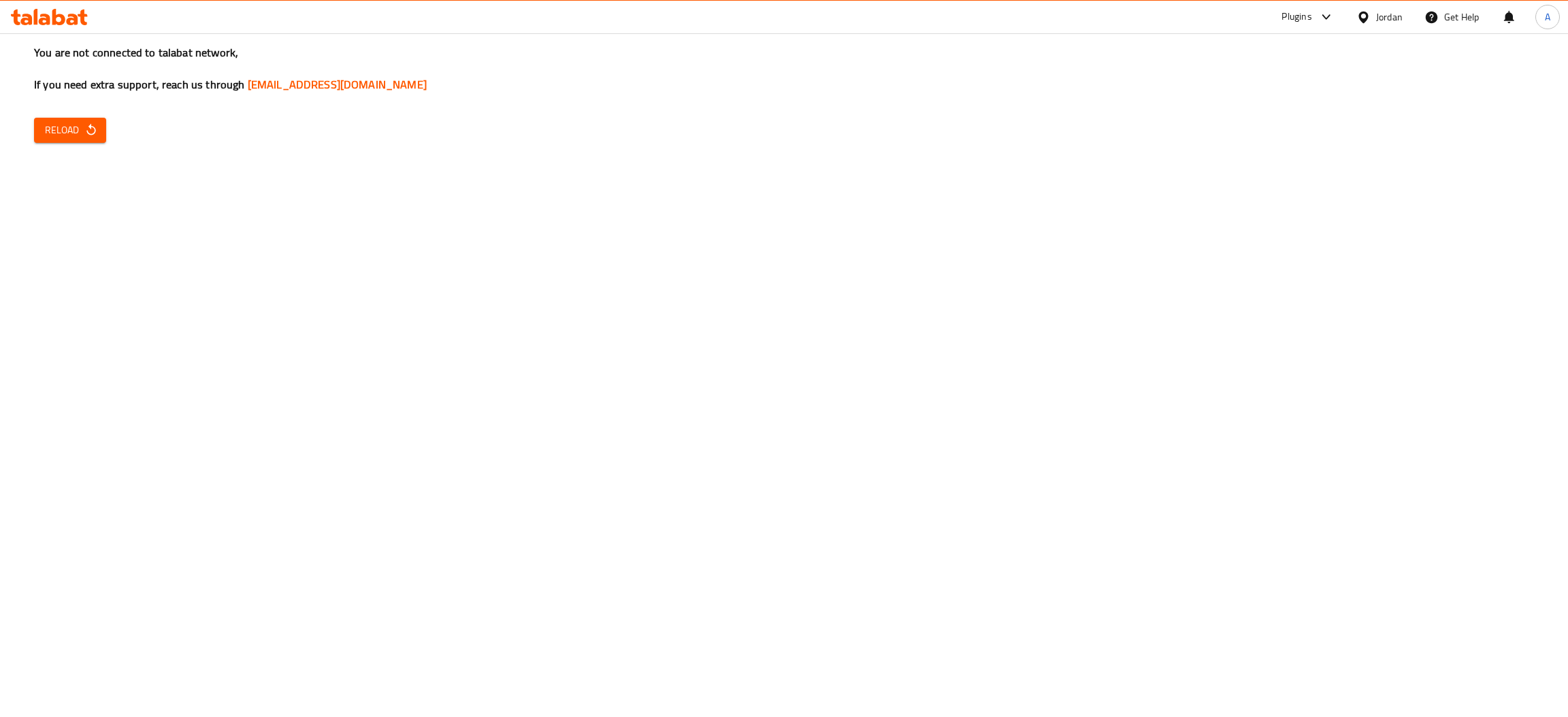
drag, startPoint x: 280, startPoint y: 307, endPoint x: 82, endPoint y: 136, distance: 261.6
click at [280, 307] on div "You are not connected to talabat network, If you need extra support, reach us t…" at bounding box center [784, 358] width 1568 height 717
click at [82, 136] on span "Reload" at bounding box center [69, 130] width 50 height 17
click at [296, 570] on div "You are not connected to talabat network, If you need extra support, reach us t…" at bounding box center [784, 358] width 1568 height 717
click at [74, 134] on span "Reload" at bounding box center [69, 130] width 50 height 17
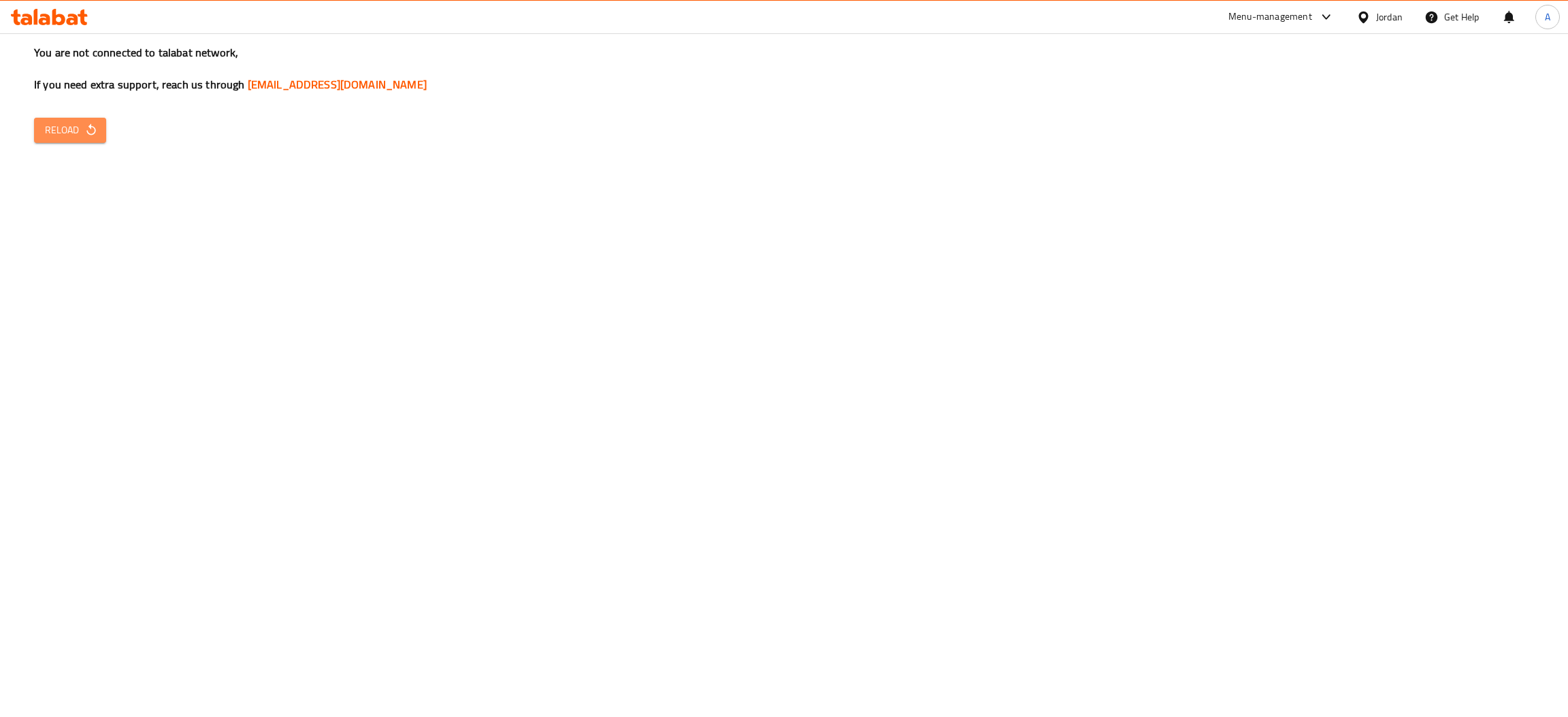
click at [79, 133] on span "Reload" at bounding box center [69, 130] width 50 height 17
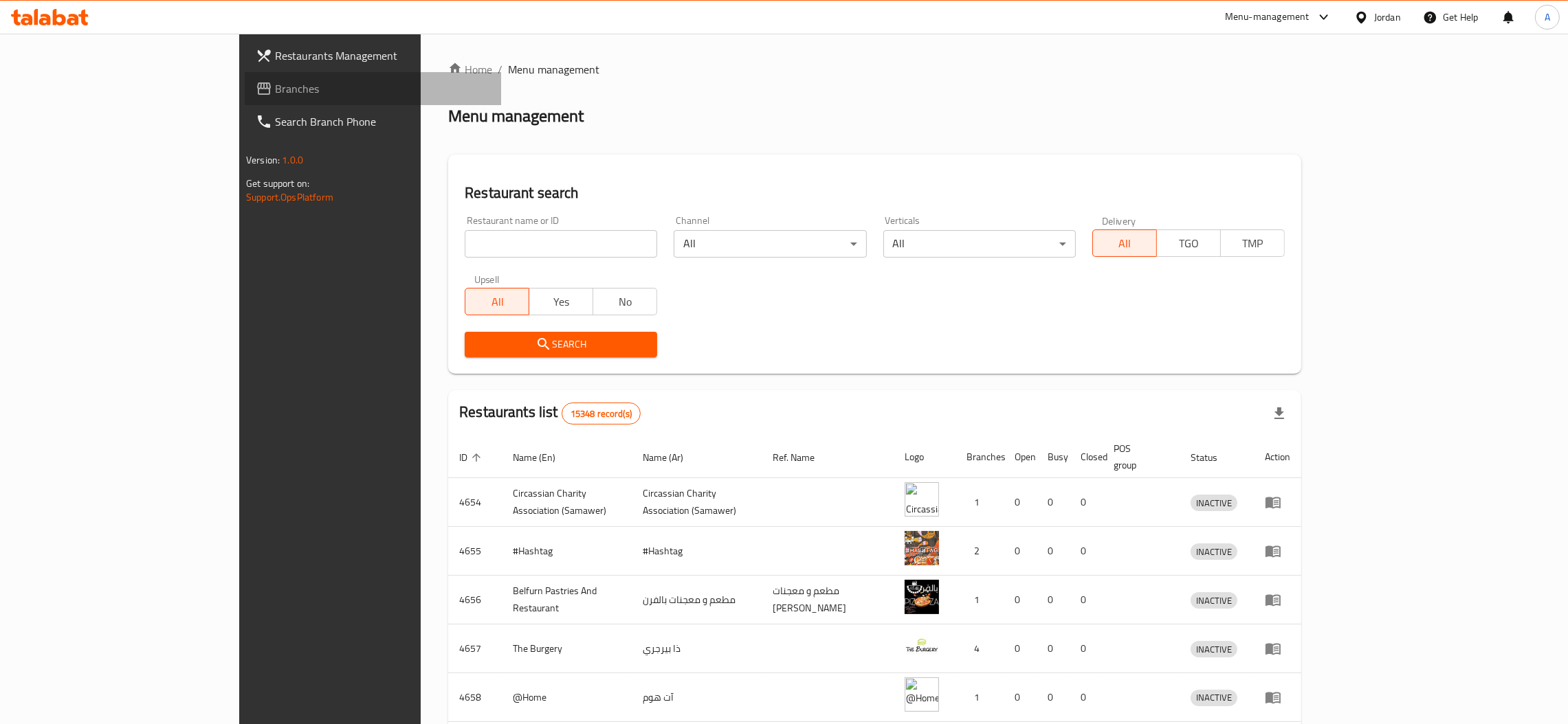
click at [245, 78] on link "Branches" at bounding box center [373, 89] width 256 height 33
